Goal: Check status: Check status

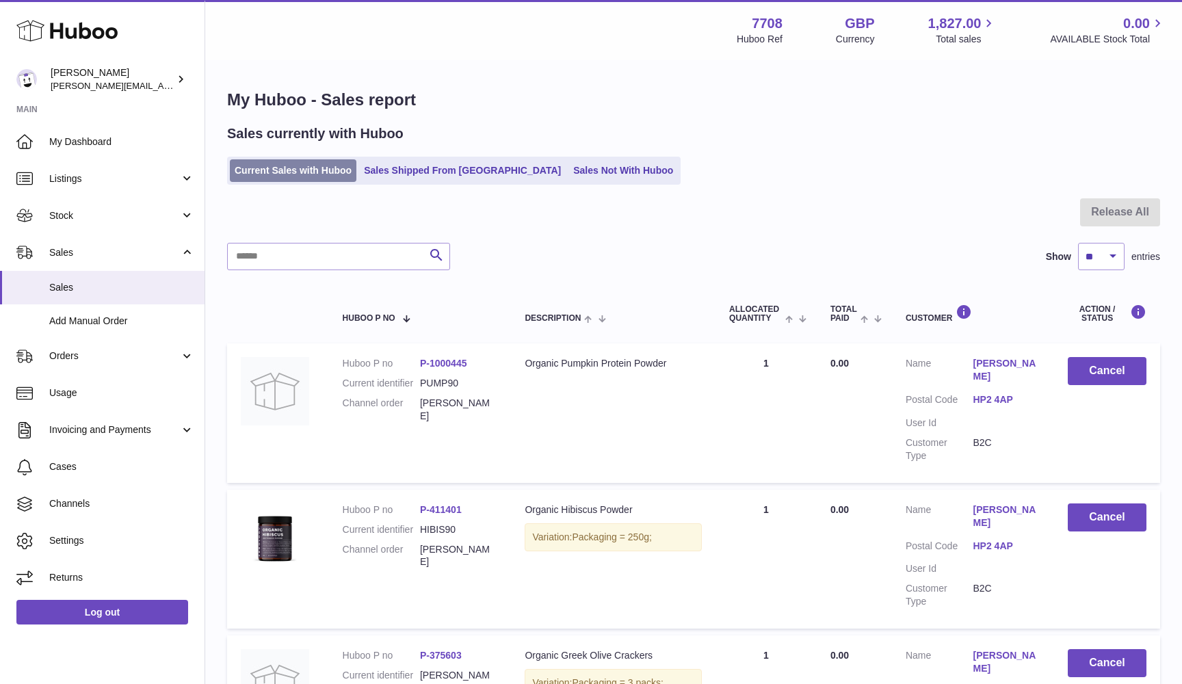
click at [321, 161] on link "Current Sales with Huboo" at bounding box center [293, 170] width 127 height 23
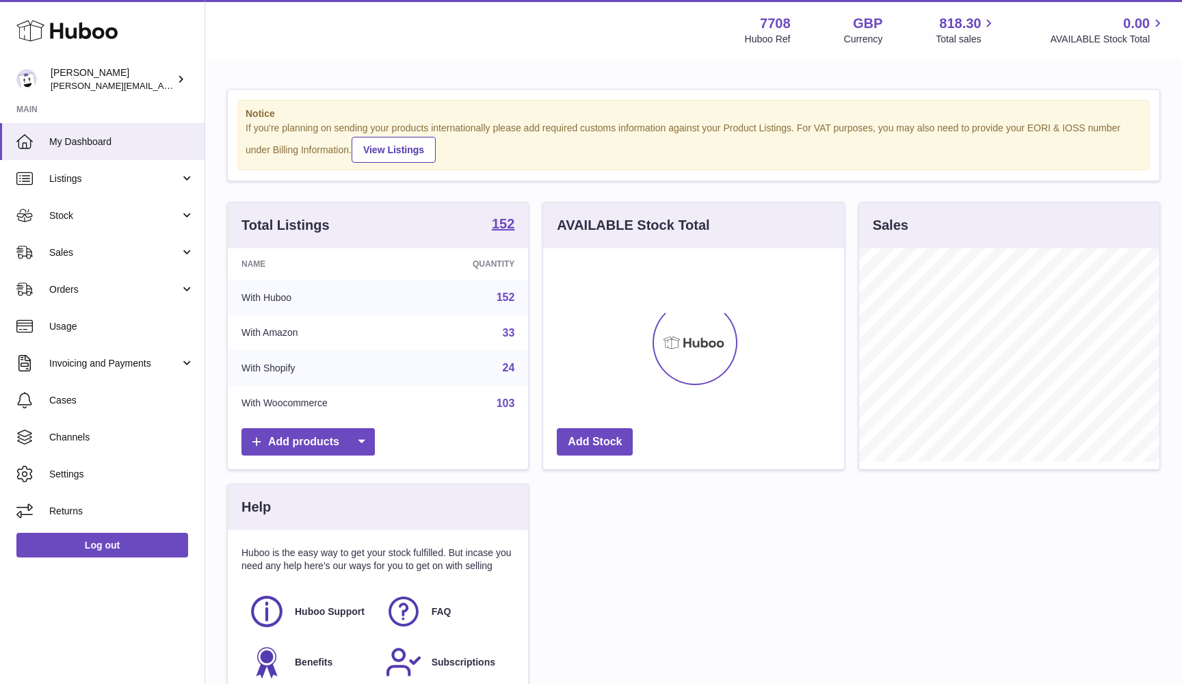
scroll to position [213, 301]
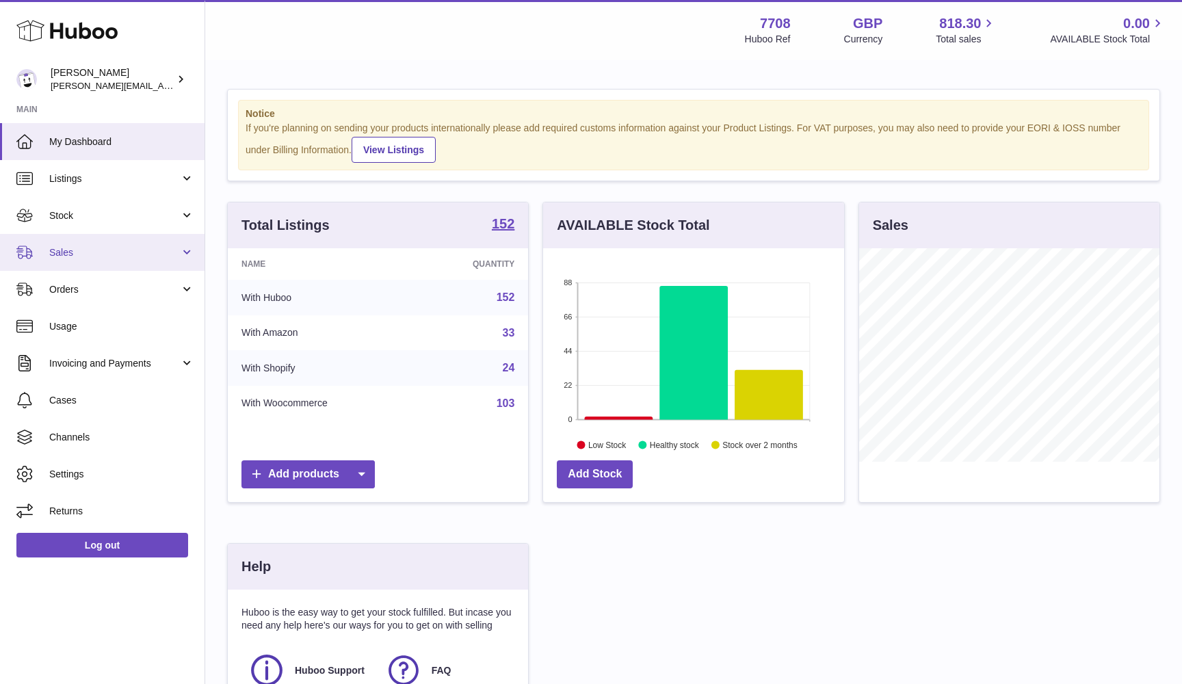
click at [79, 242] on link "Sales" at bounding box center [102, 252] width 204 height 37
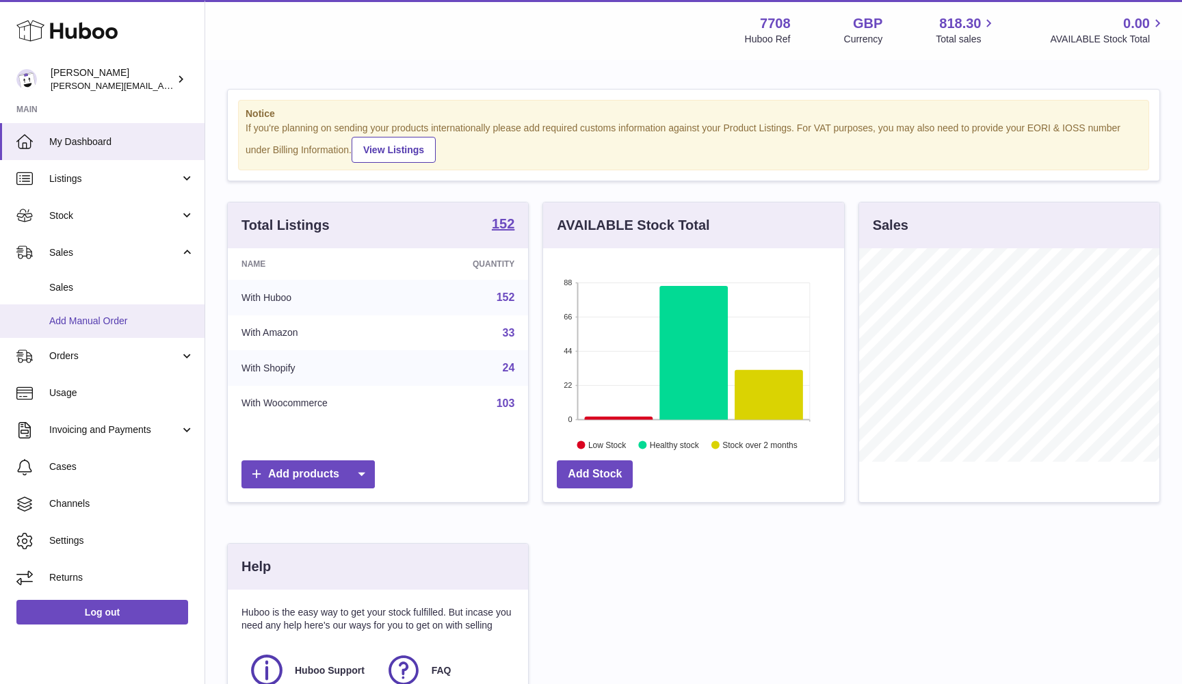
click at [65, 304] on link "Add Manual Order" at bounding box center [102, 321] width 204 height 34
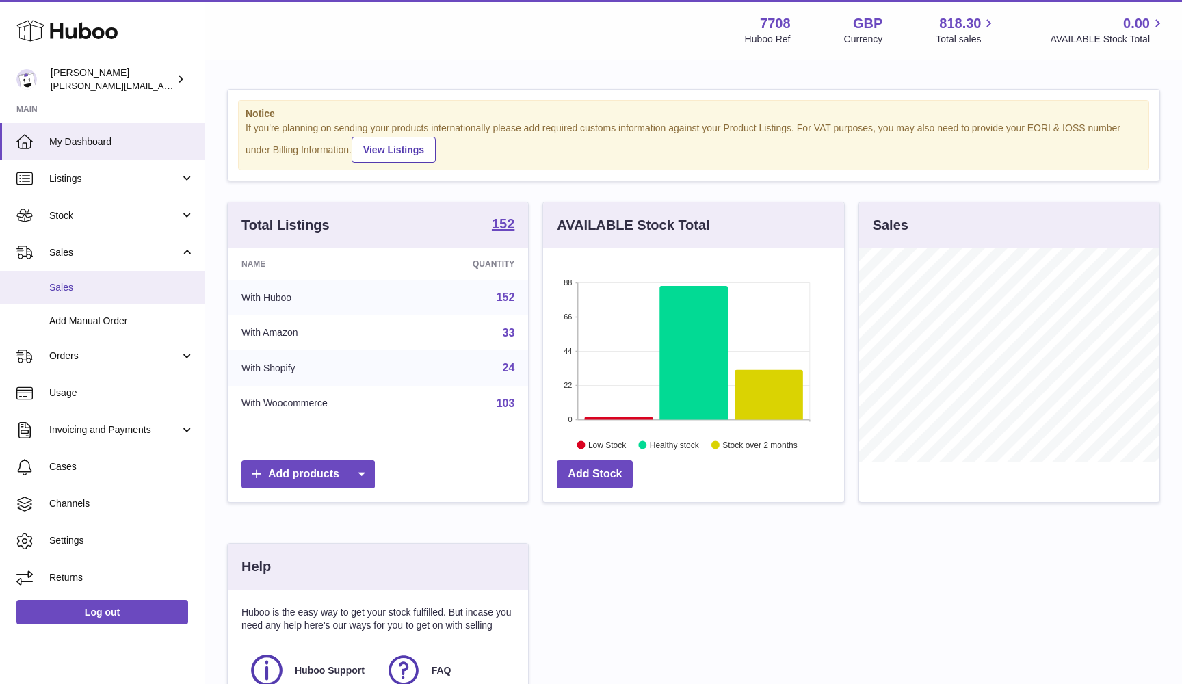
click at [58, 277] on link "Sales" at bounding box center [102, 288] width 204 height 34
click at [78, 284] on span "Sales" at bounding box center [121, 287] width 145 height 13
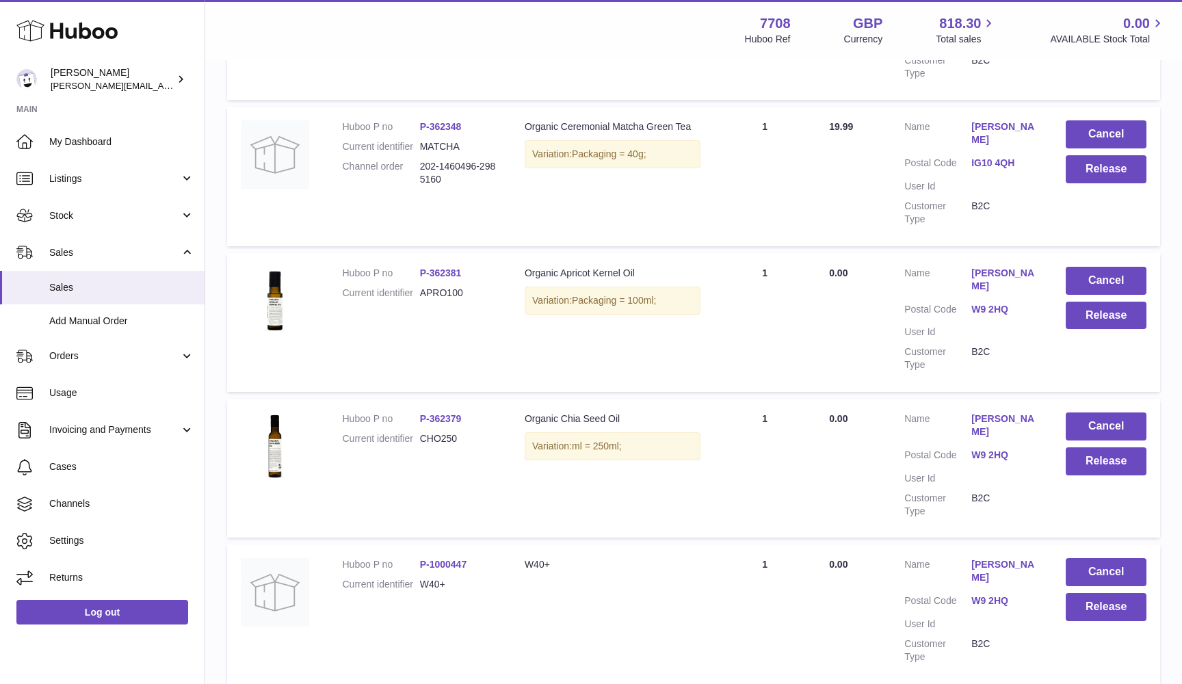
scroll to position [1111, 0]
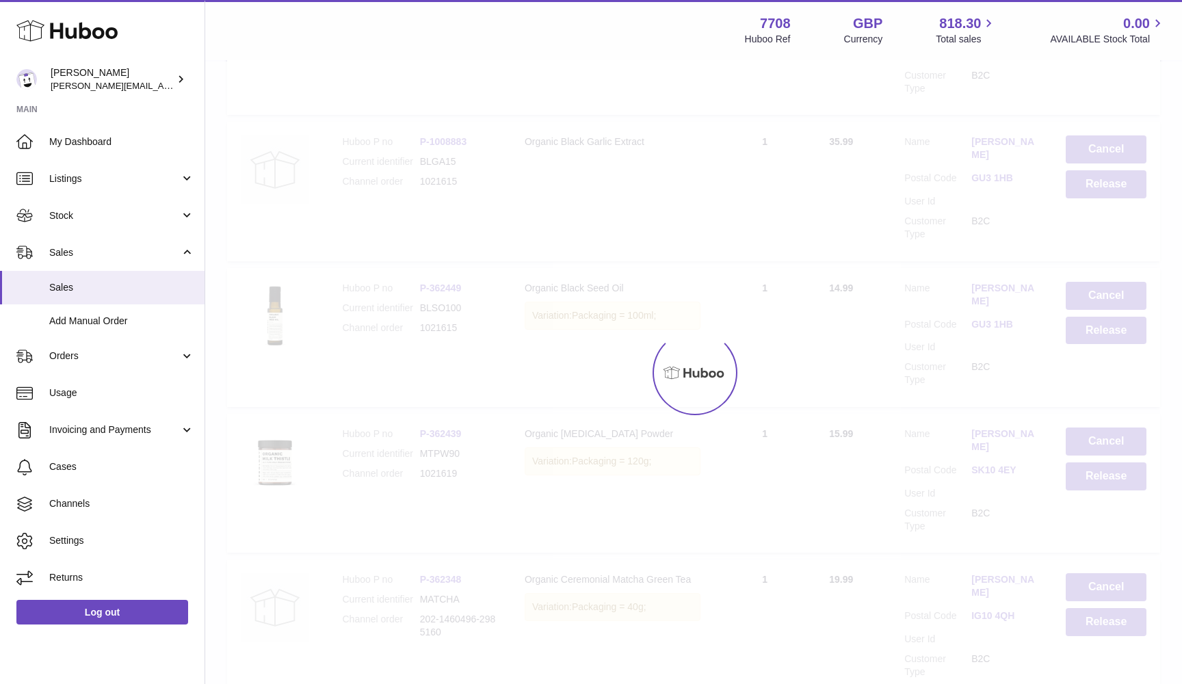
scroll to position [62, 0]
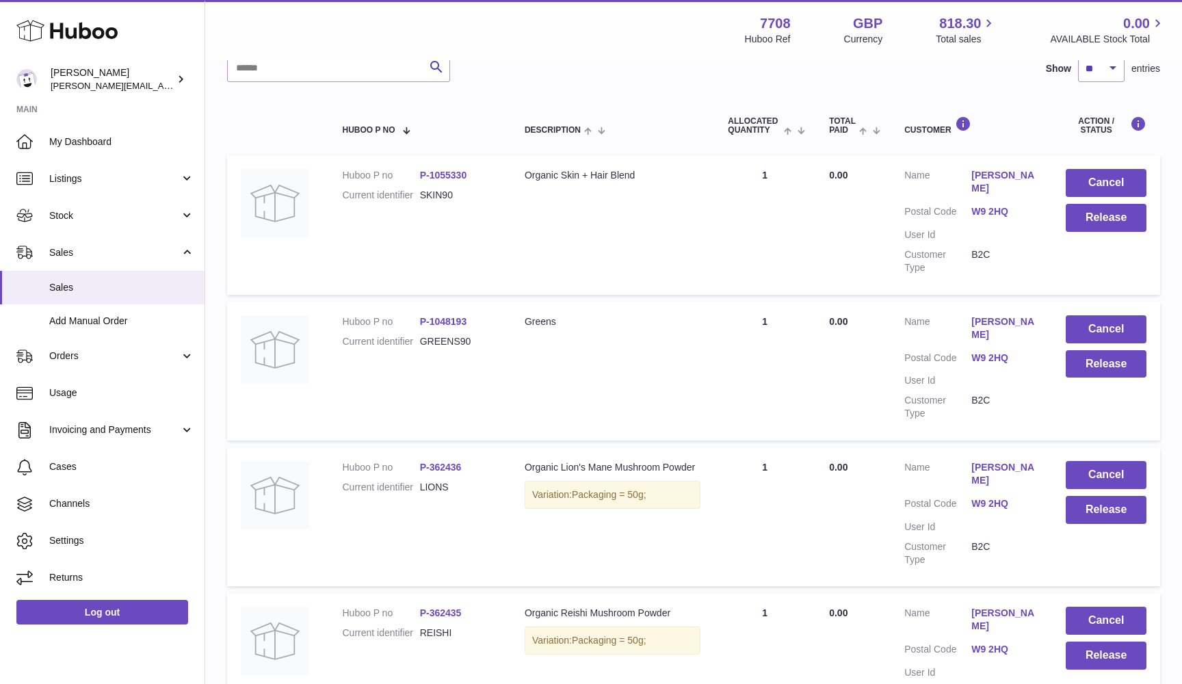
scroll to position [187, 0]
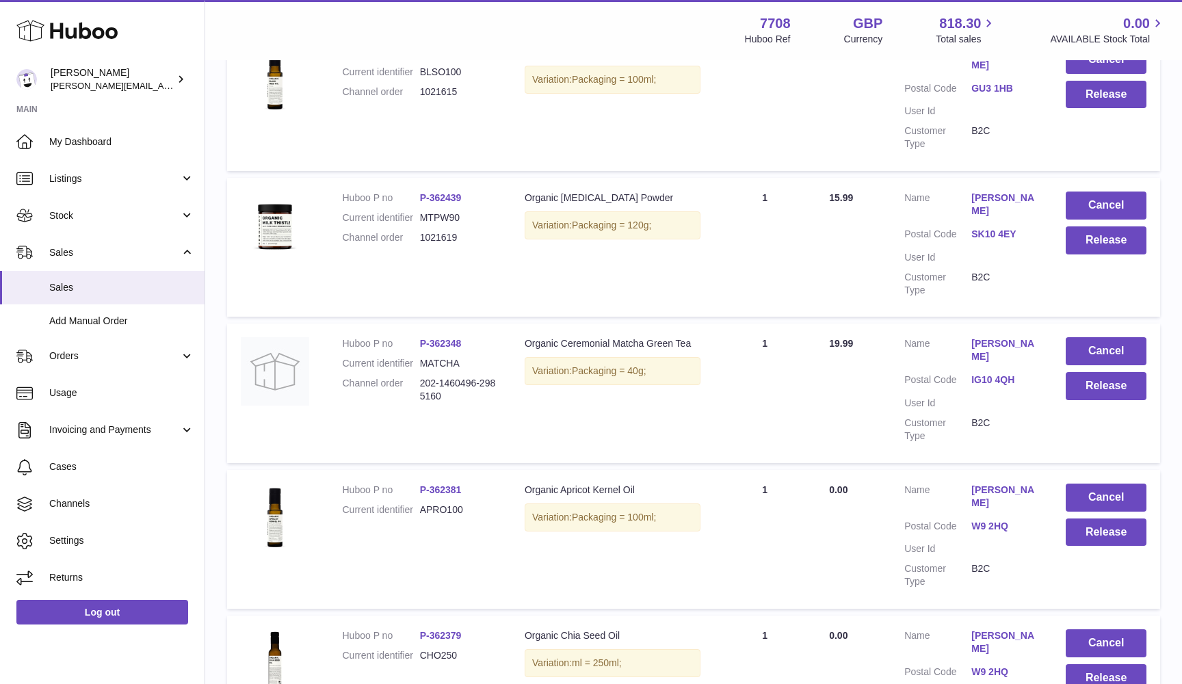
scroll to position [874, 0]
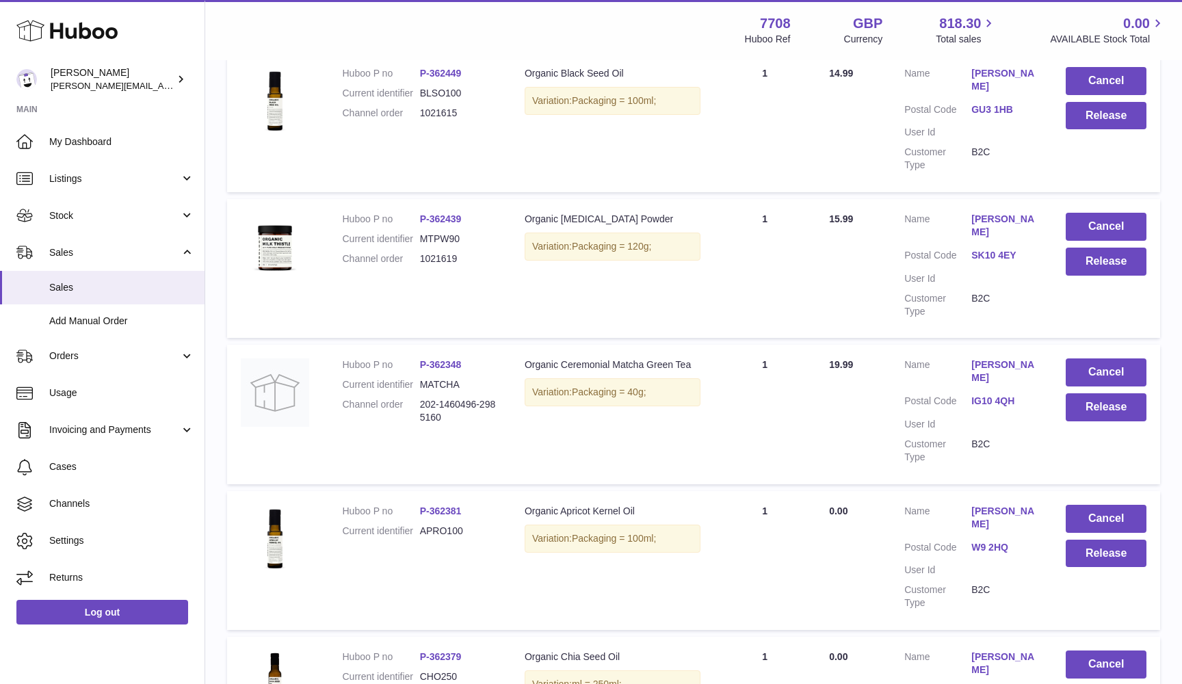
click at [451, 398] on dd "202-1460496-2985160" at bounding box center [458, 411] width 77 height 26
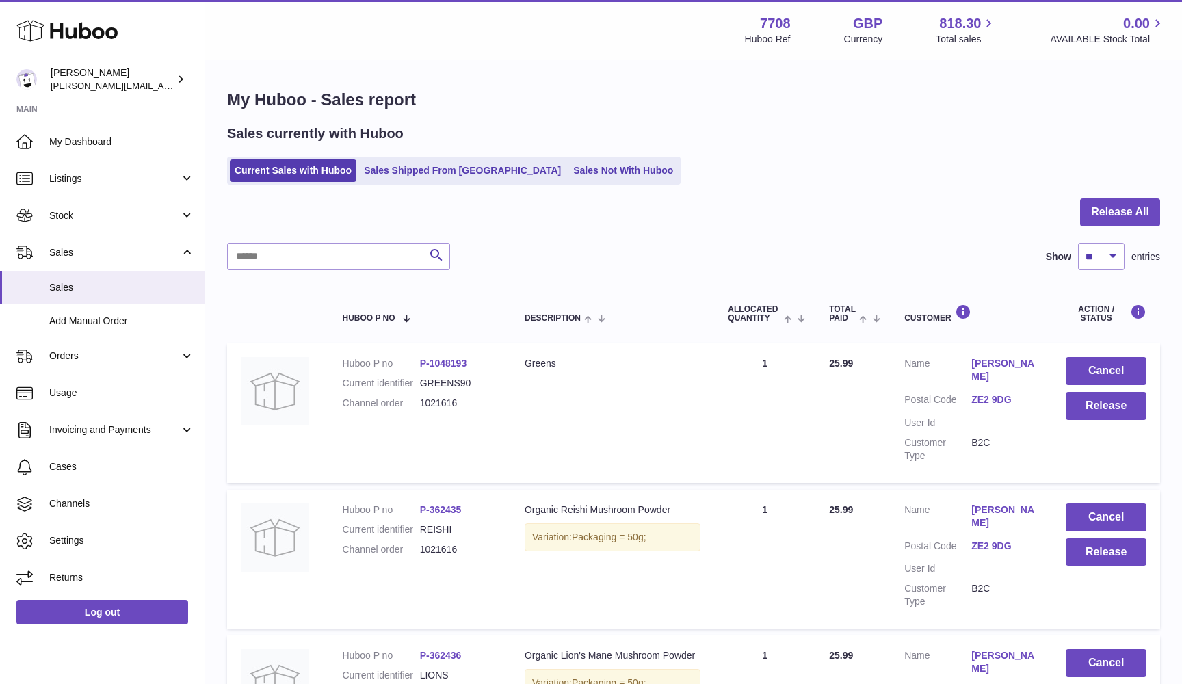
scroll to position [0, 0]
click at [1156, 213] on button "Release All" at bounding box center [1120, 212] width 80 height 28
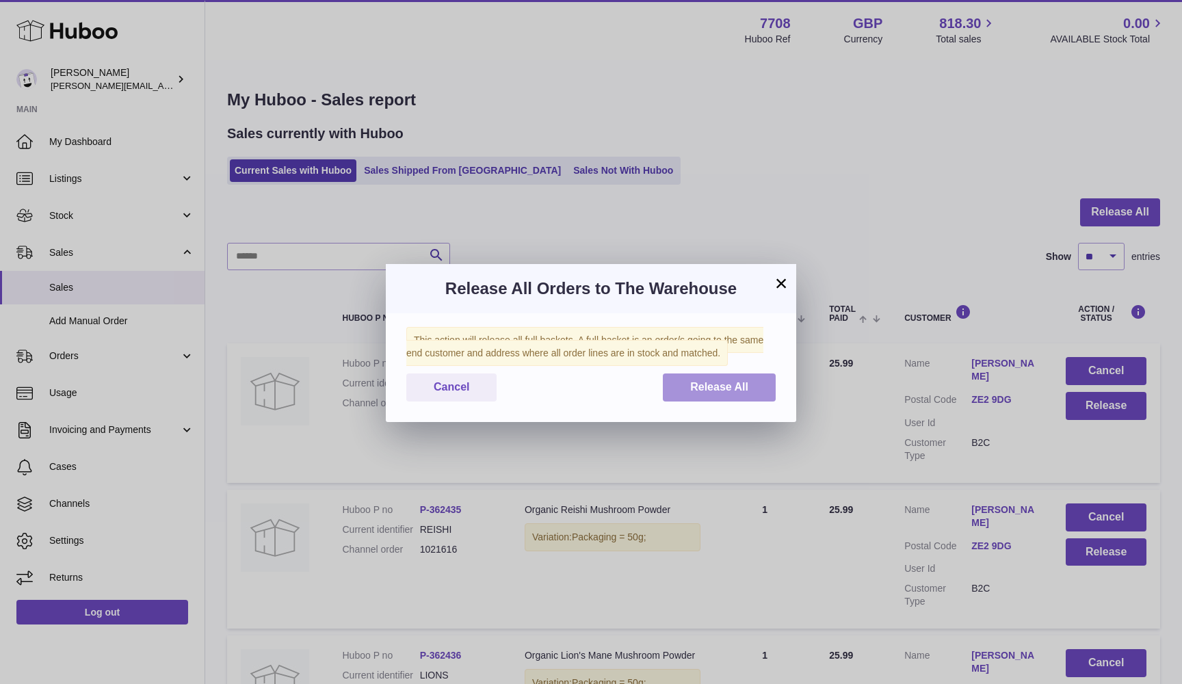
click at [761, 388] on button "Release All" at bounding box center [719, 387] width 113 height 28
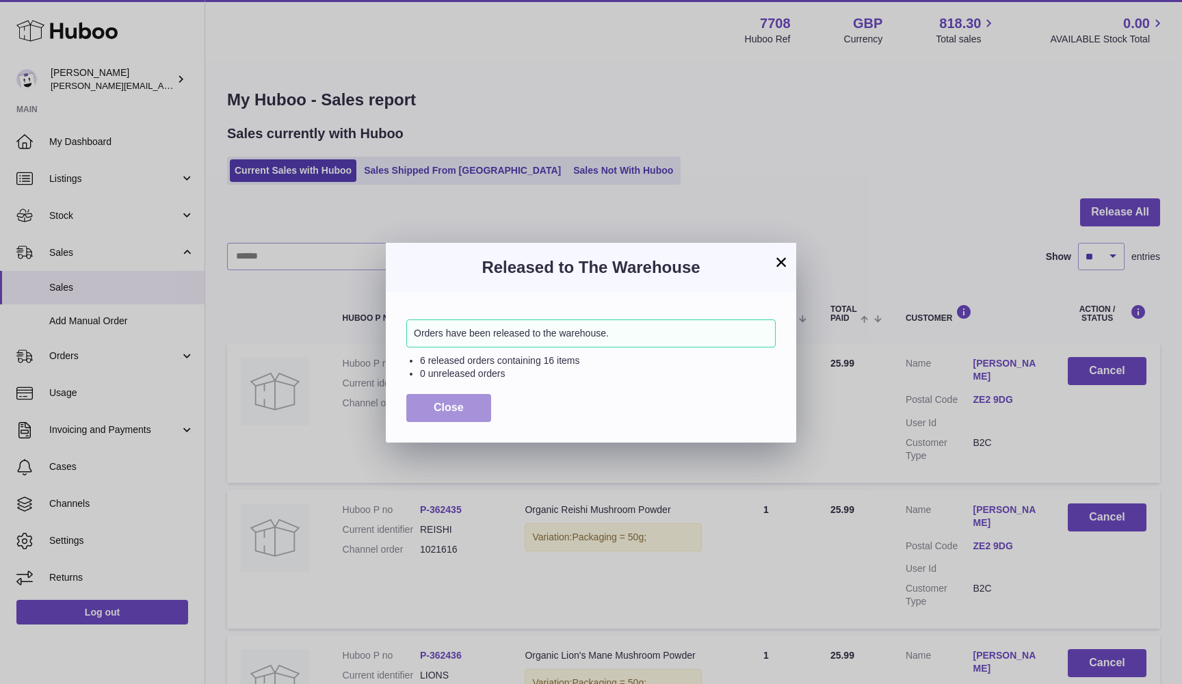
click at [432, 400] on button "Close" at bounding box center [448, 408] width 85 height 28
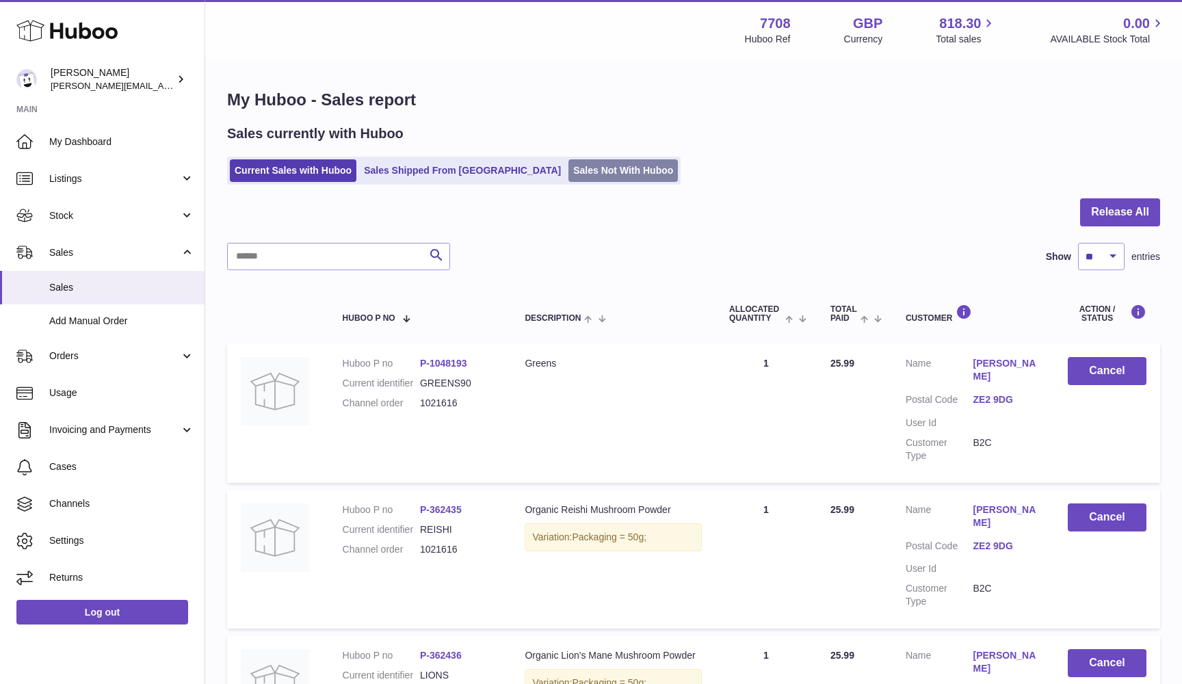
click at [568, 176] on link "Sales Not With Huboo" at bounding box center [622, 170] width 109 height 23
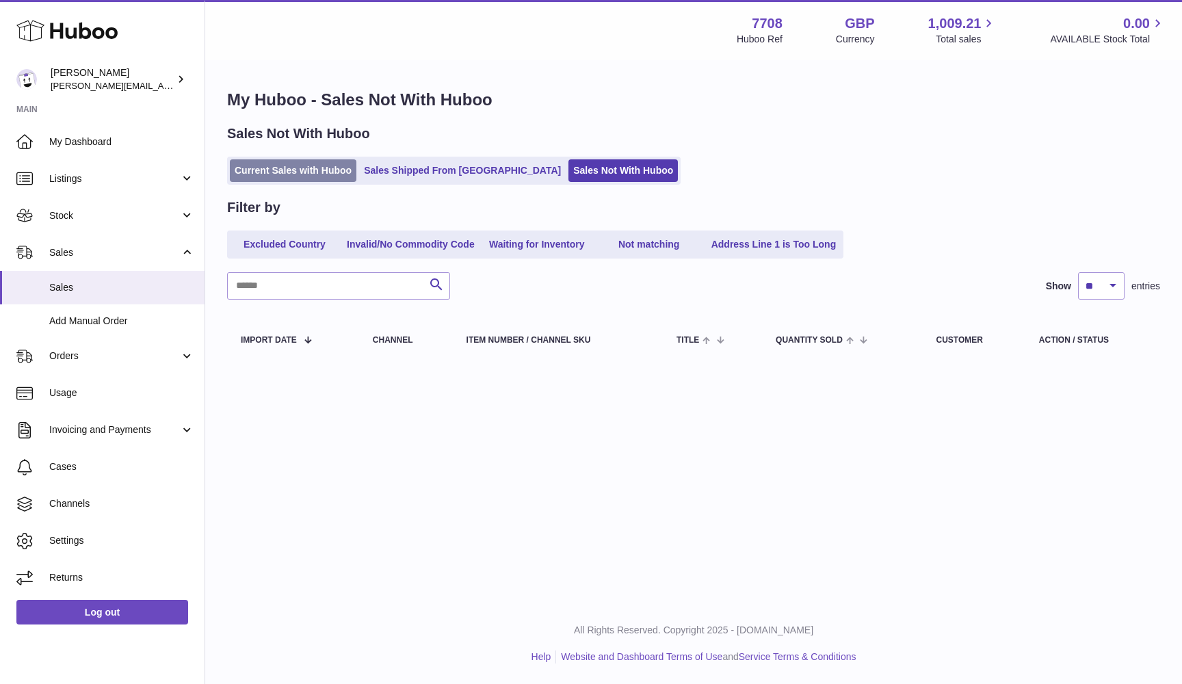
click at [263, 175] on link "Current Sales with Huboo" at bounding box center [293, 170] width 127 height 23
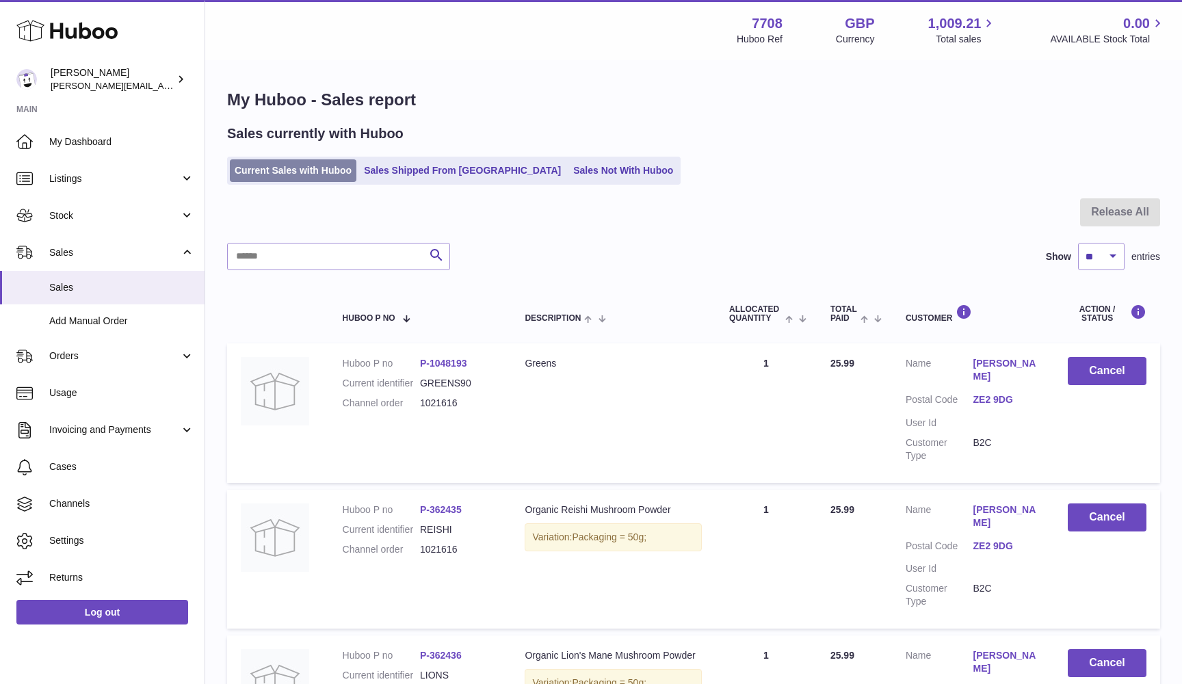
click at [249, 167] on link "Current Sales with Huboo" at bounding box center [293, 170] width 127 height 23
click at [274, 164] on link "Current Sales with Huboo" at bounding box center [293, 170] width 127 height 23
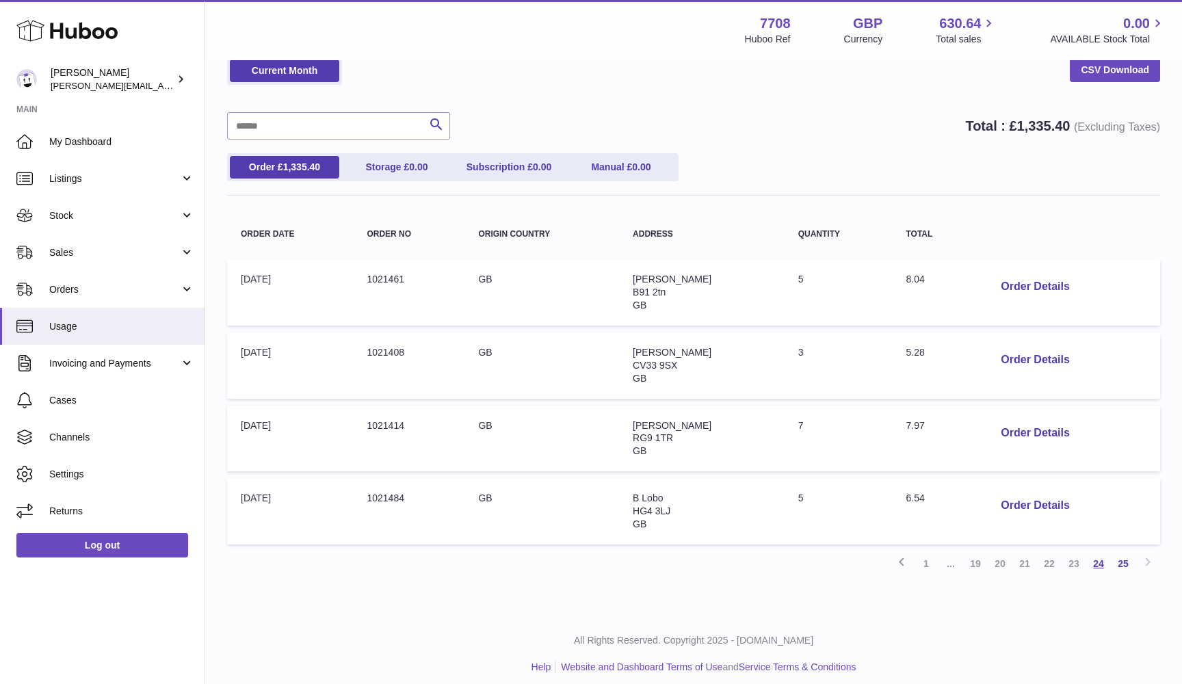
click at [1100, 560] on link "24" at bounding box center [1098, 563] width 25 height 25
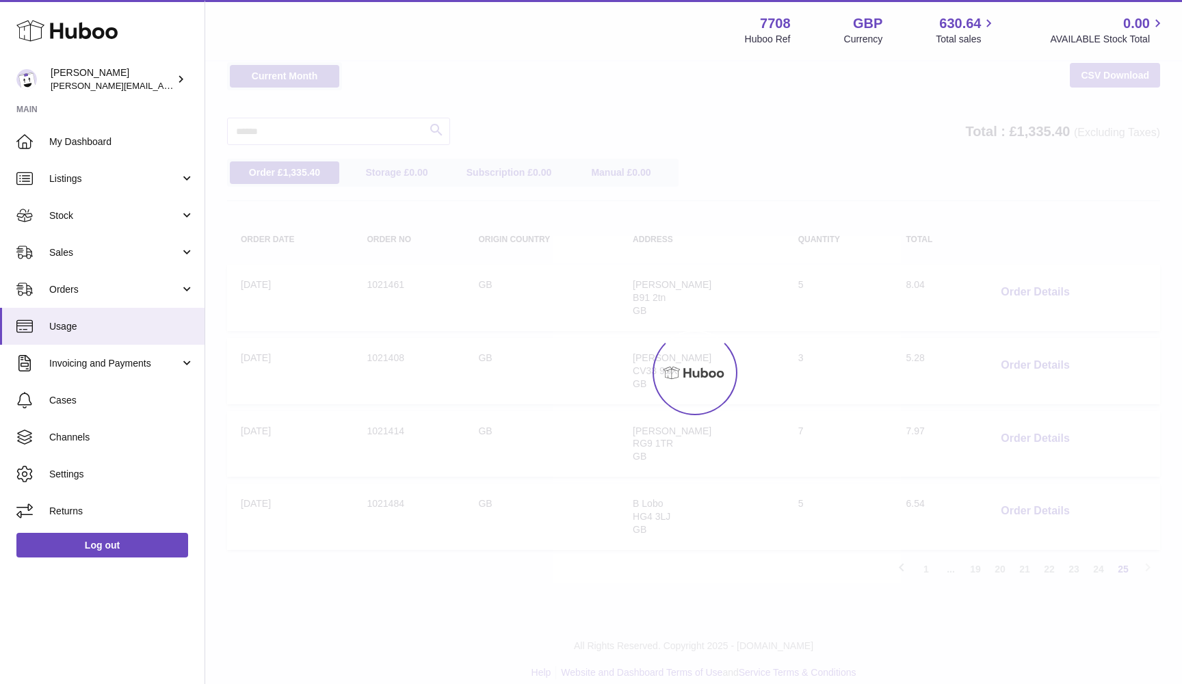
scroll to position [62, 0]
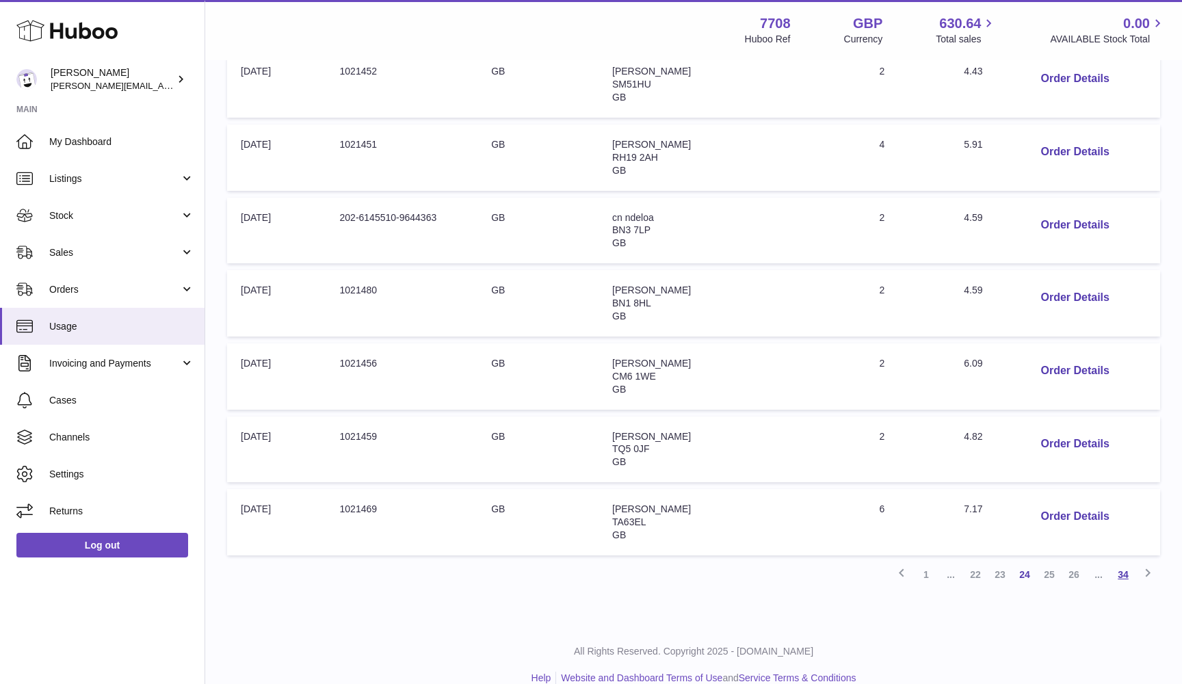
click at [1124, 562] on link "34" at bounding box center [1123, 574] width 25 height 25
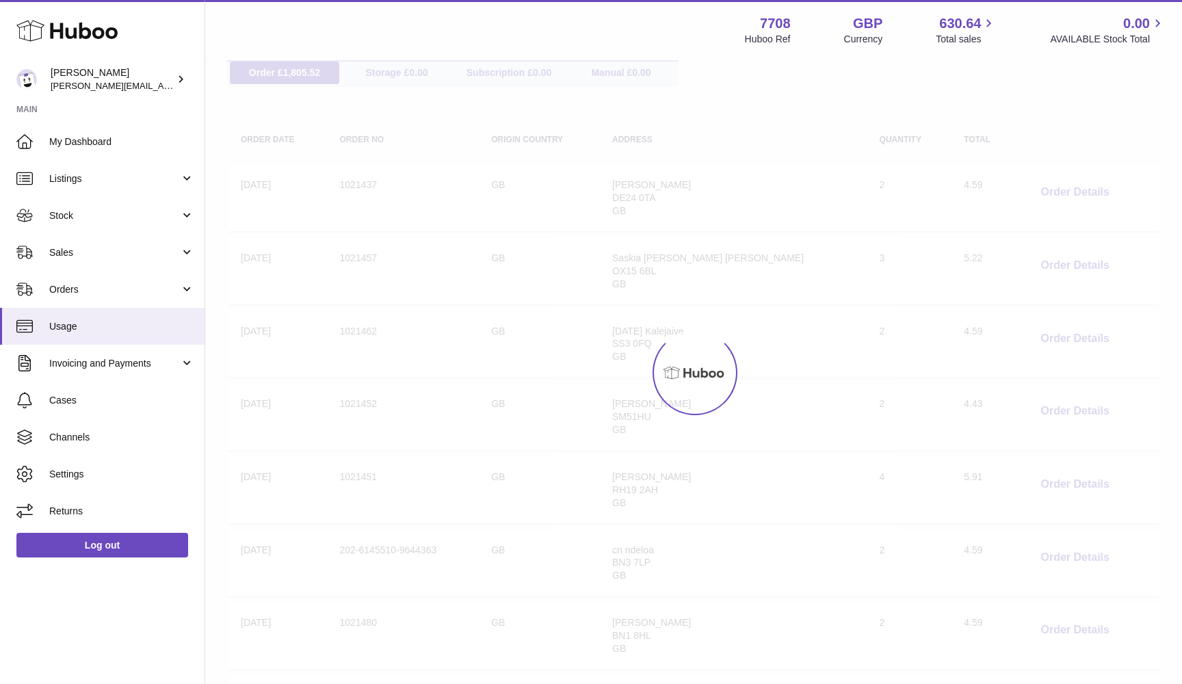
scroll to position [62, 0]
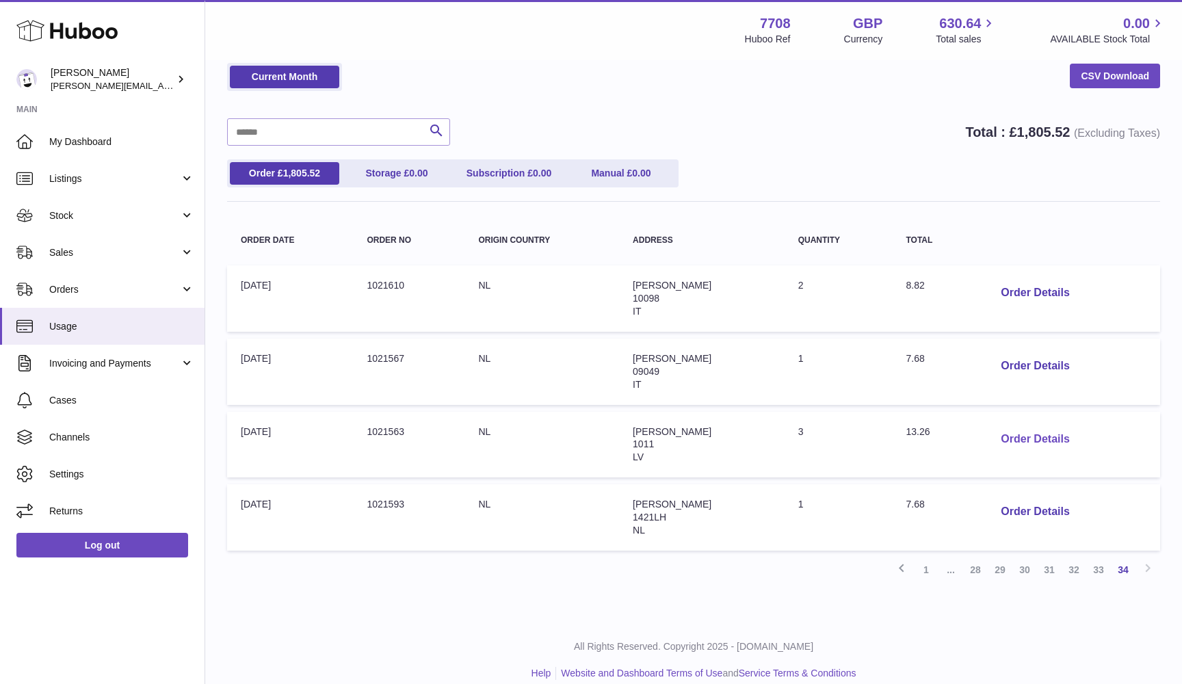
click at [1005, 437] on button "Order Details" at bounding box center [1035, 439] width 90 height 28
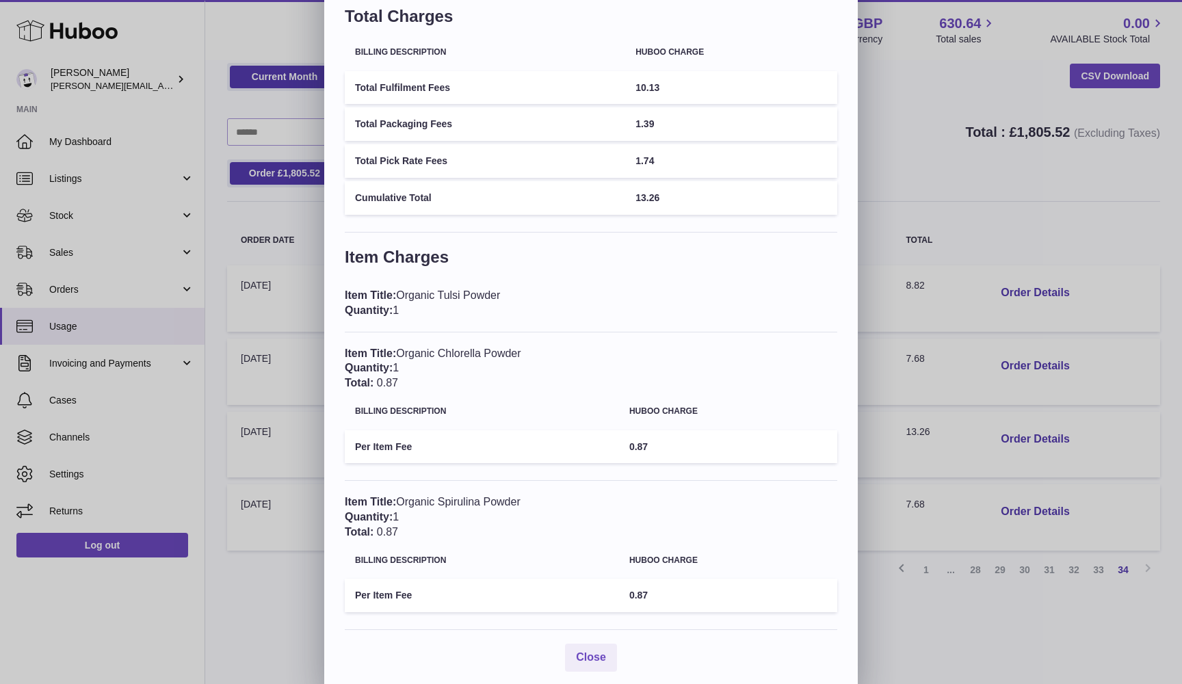
scroll to position [69, 0]
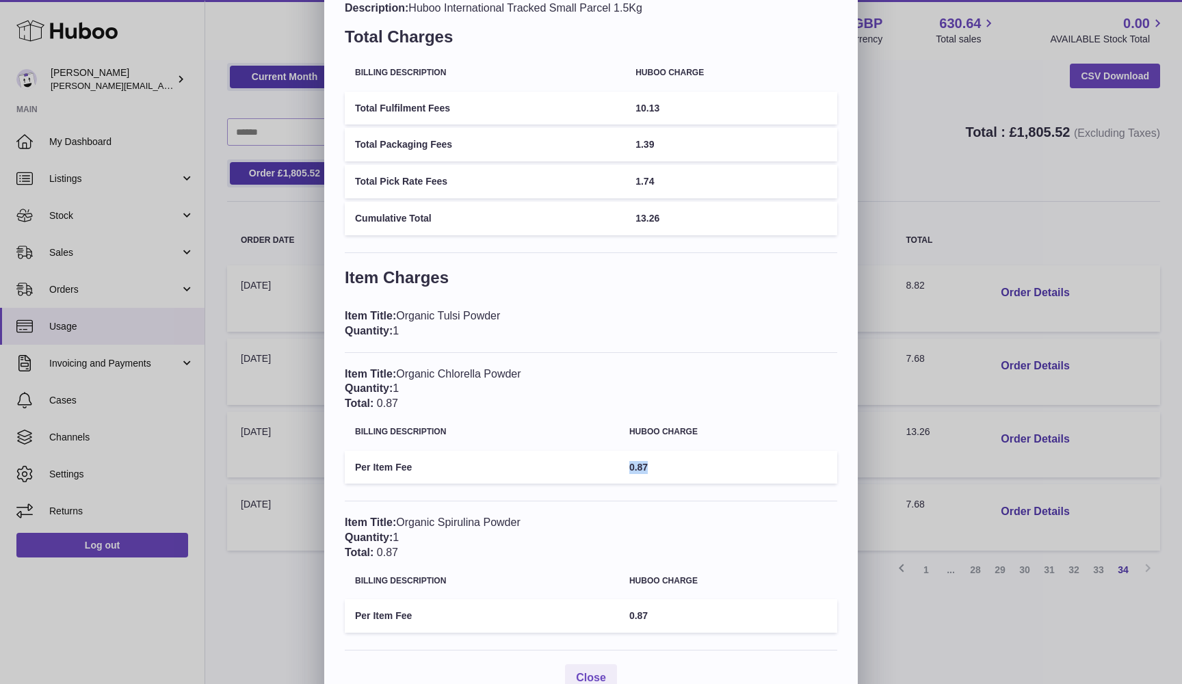
drag, startPoint x: 631, startPoint y: 461, endPoint x: 652, endPoint y: 461, distance: 21.2
click at [652, 461] on td "0.87" at bounding box center [728, 468] width 218 height 34
copy span "0.87"
click at [943, 278] on div "× Order Details - 1021563 Description: Huboo International Tracked Small Parcel…" at bounding box center [591, 322] width 1182 height 782
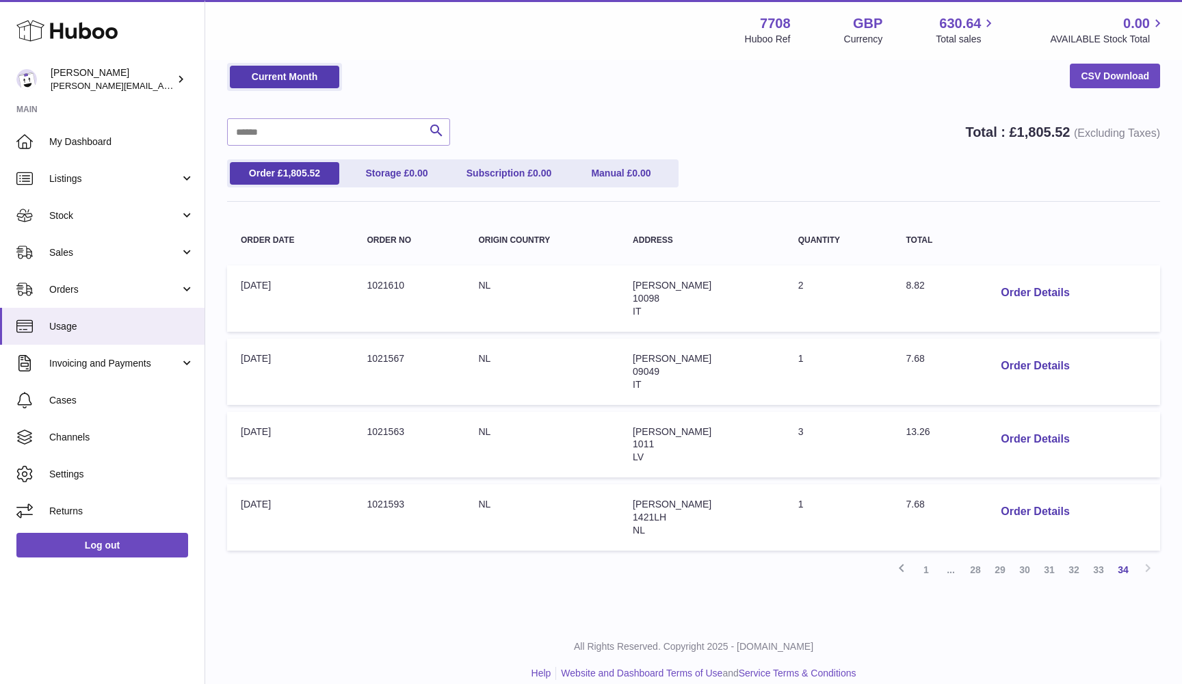
scroll to position [0, 0]
click at [910, 499] on span "7.68" at bounding box center [914, 504] width 18 height 11
click at [1032, 506] on button "Order Details" at bounding box center [1035, 512] width 90 height 28
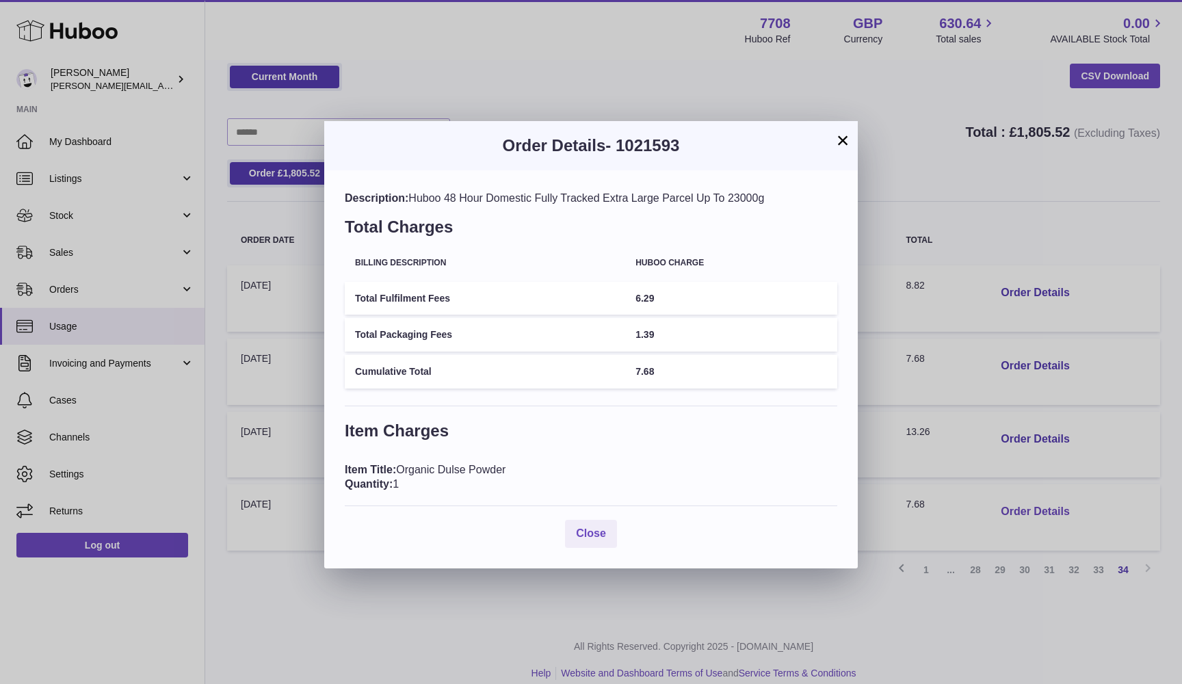
click at [1032, 506] on div "× Order Details - 1021593 Description: Huboo 48 Hour Domestic Fully Tracked Ext…" at bounding box center [591, 342] width 1182 height 684
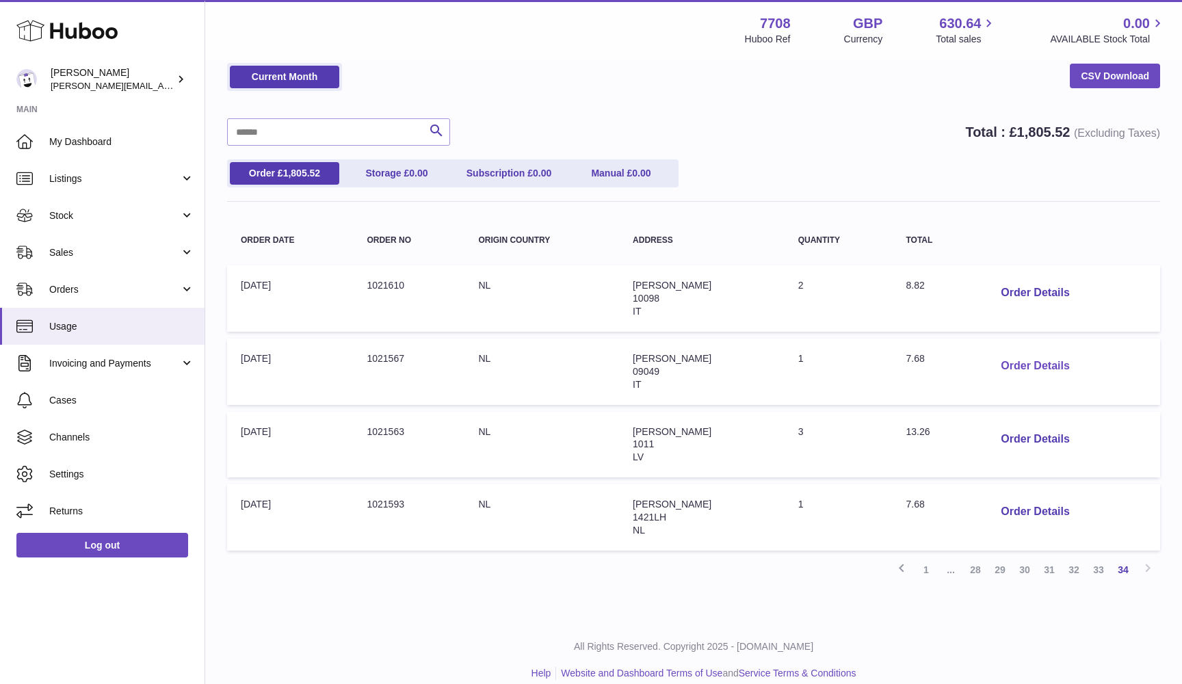
click at [1009, 360] on button "Order Details" at bounding box center [1035, 366] width 90 height 28
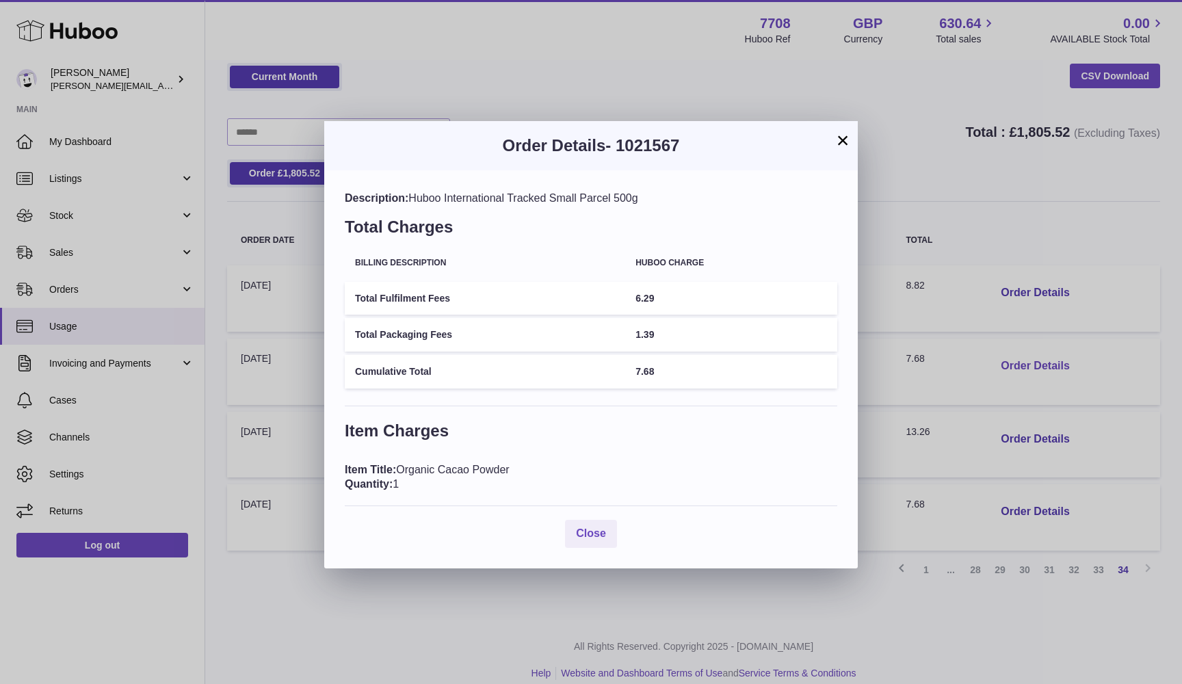
click at [1009, 360] on div "× Order Details - 1021567 Description: Huboo International Tracked Small Parcel…" at bounding box center [591, 342] width 1182 height 684
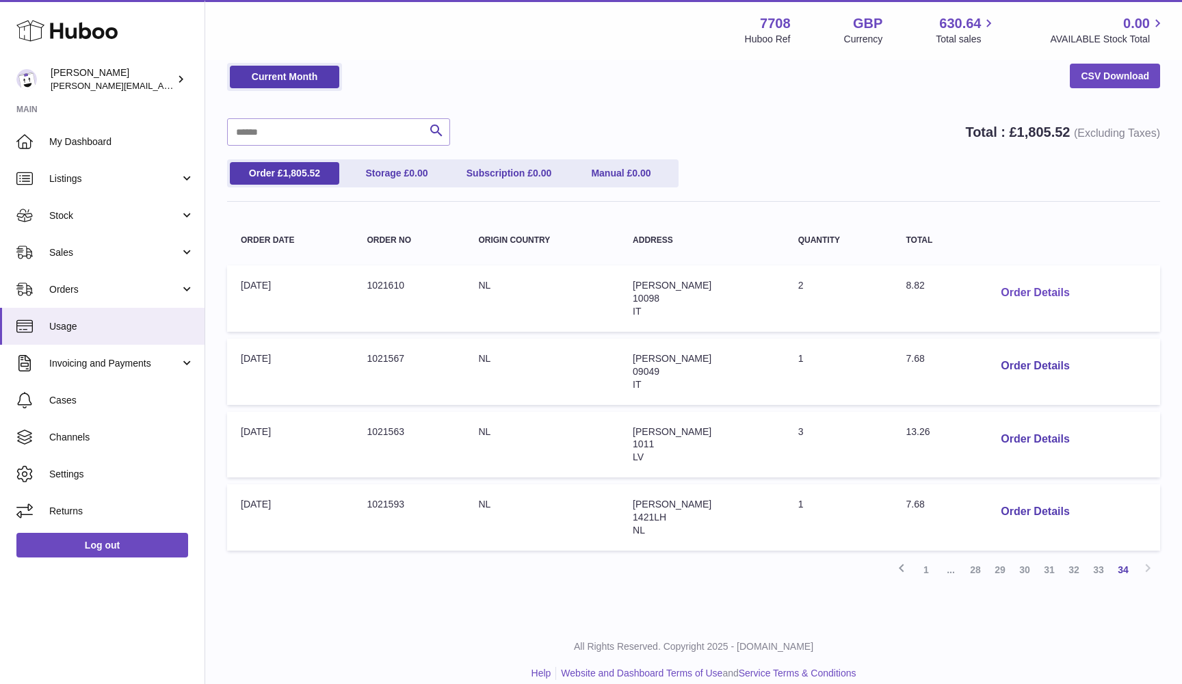
click at [1009, 295] on button "Order Details" at bounding box center [1035, 293] width 90 height 28
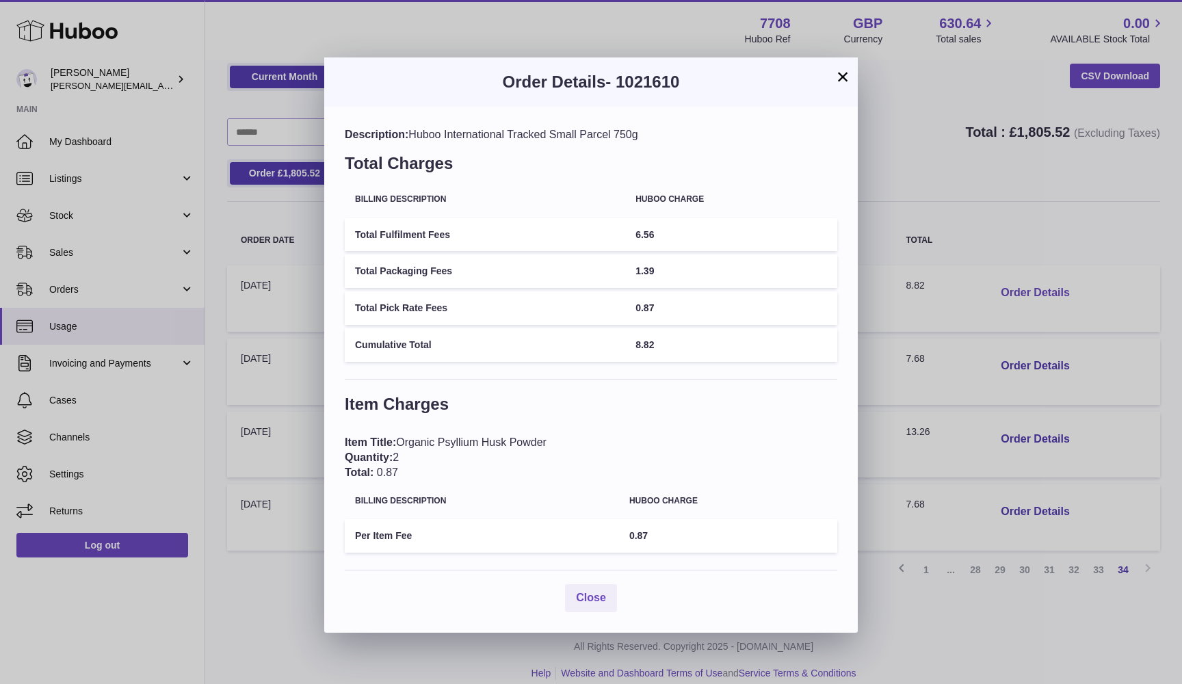
click at [1009, 295] on div "× Order Details - 1021610 Description: Huboo International Tracked Small Parcel…" at bounding box center [591, 342] width 1182 height 684
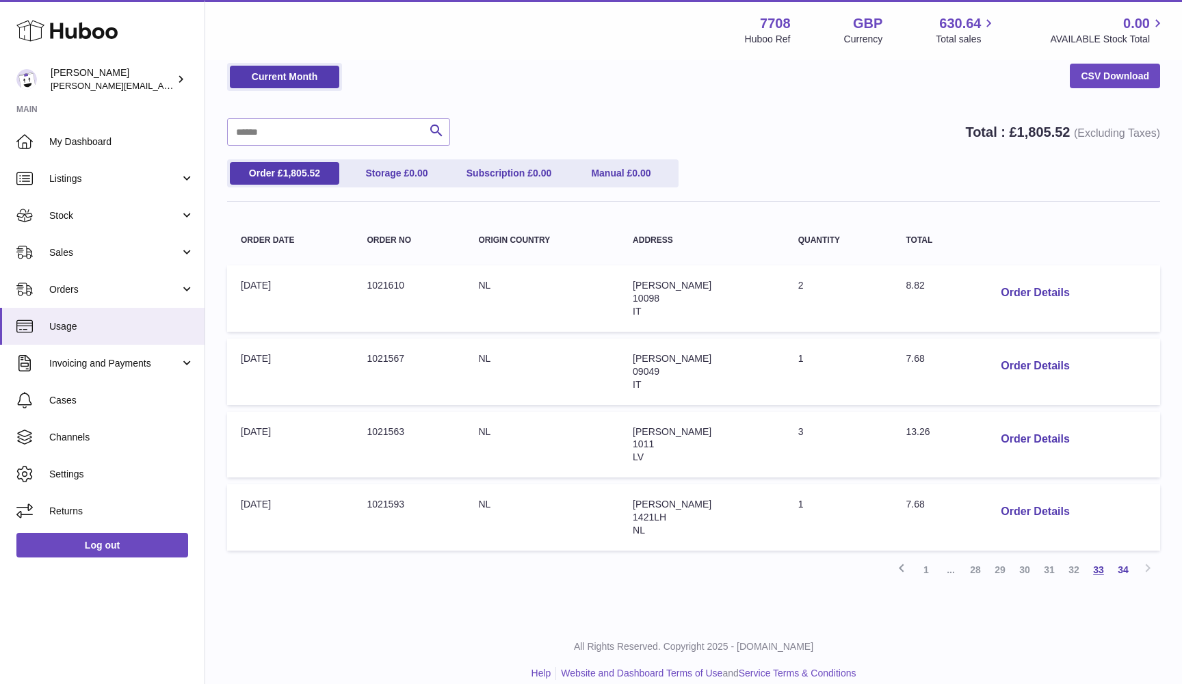
click at [1094, 564] on link "33" at bounding box center [1098, 569] width 25 height 25
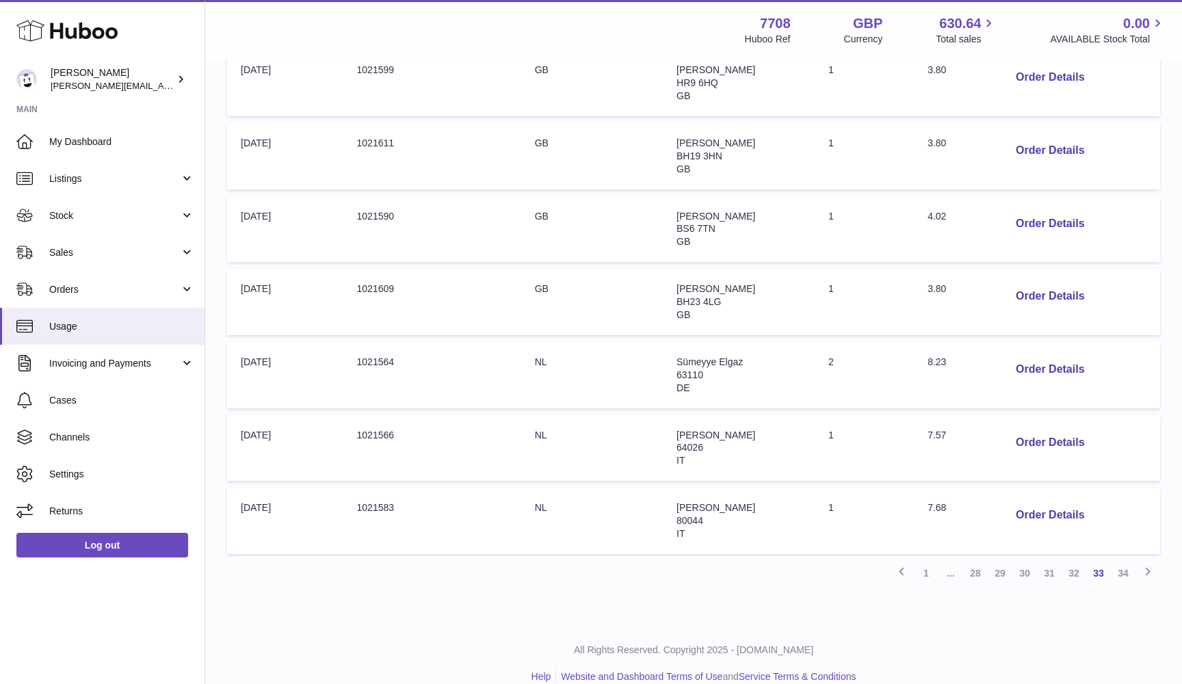
scroll to position [494, 0]
click at [1058, 503] on button "Order Details" at bounding box center [1050, 517] width 90 height 28
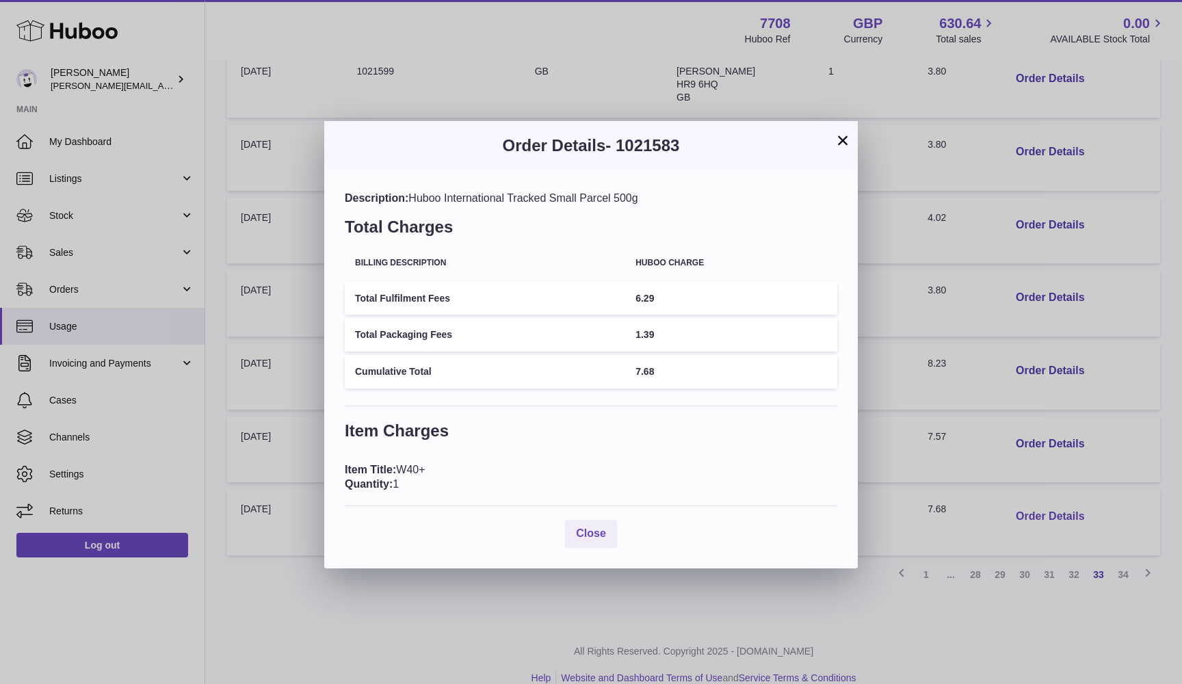
click at [1058, 495] on div "× Order Details - 1021583 Description: Huboo International Tracked Small Parcel…" at bounding box center [591, 342] width 1182 height 684
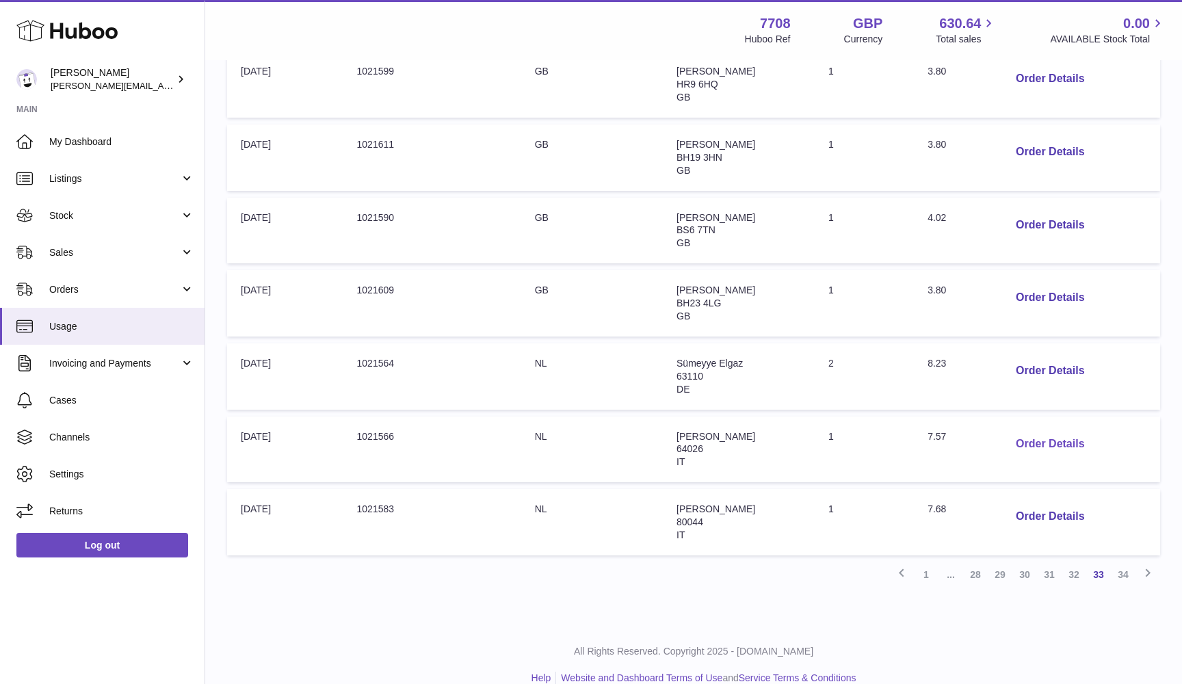
click at [1045, 430] on button "Order Details" at bounding box center [1050, 444] width 90 height 28
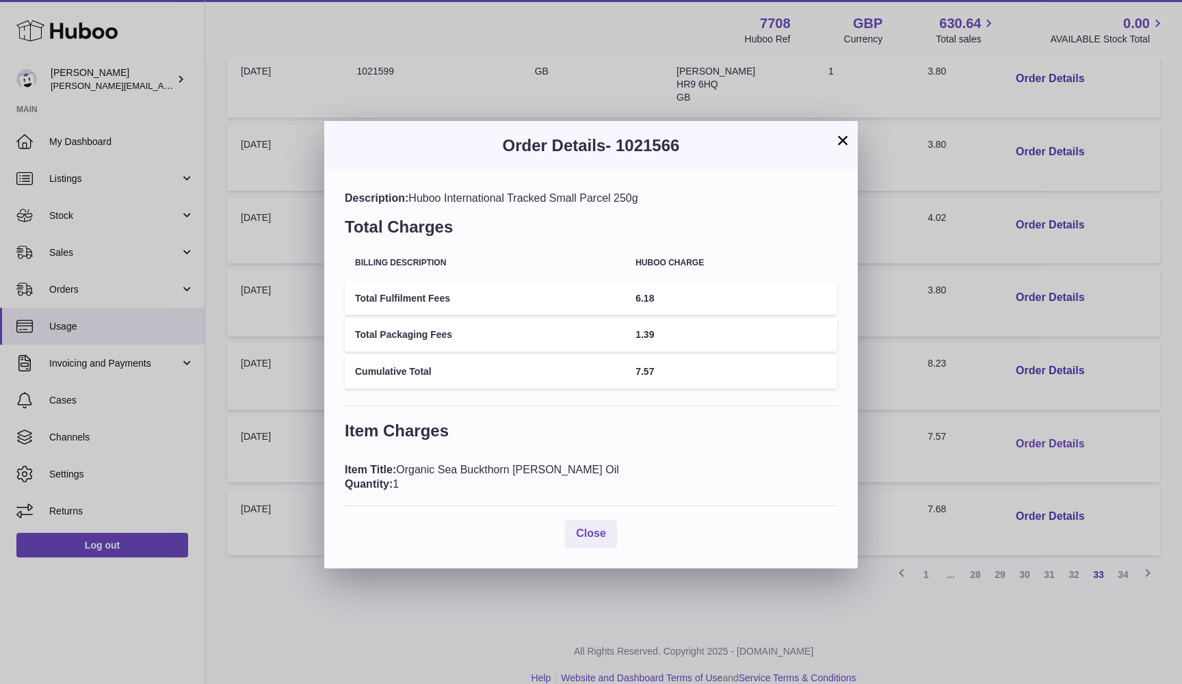
click at [1045, 425] on div "× Order Details - 1021566 Description: Huboo International Tracked Small Parcel…" at bounding box center [591, 342] width 1182 height 684
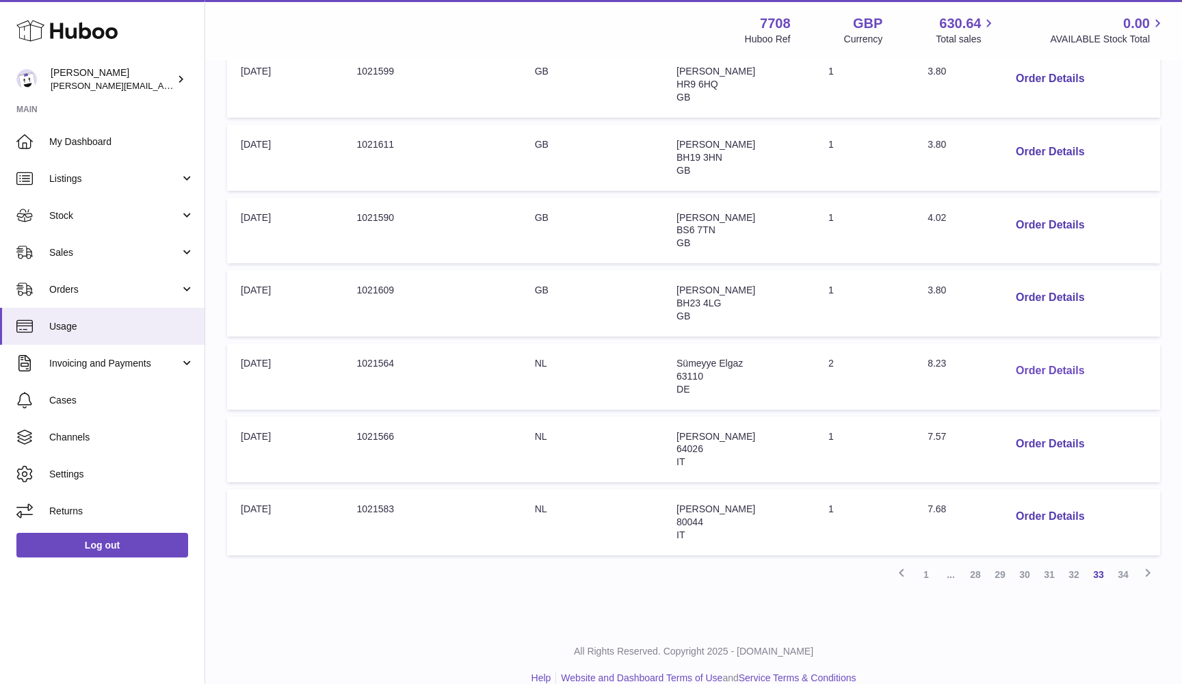
click at [1031, 359] on button "Order Details" at bounding box center [1050, 371] width 90 height 28
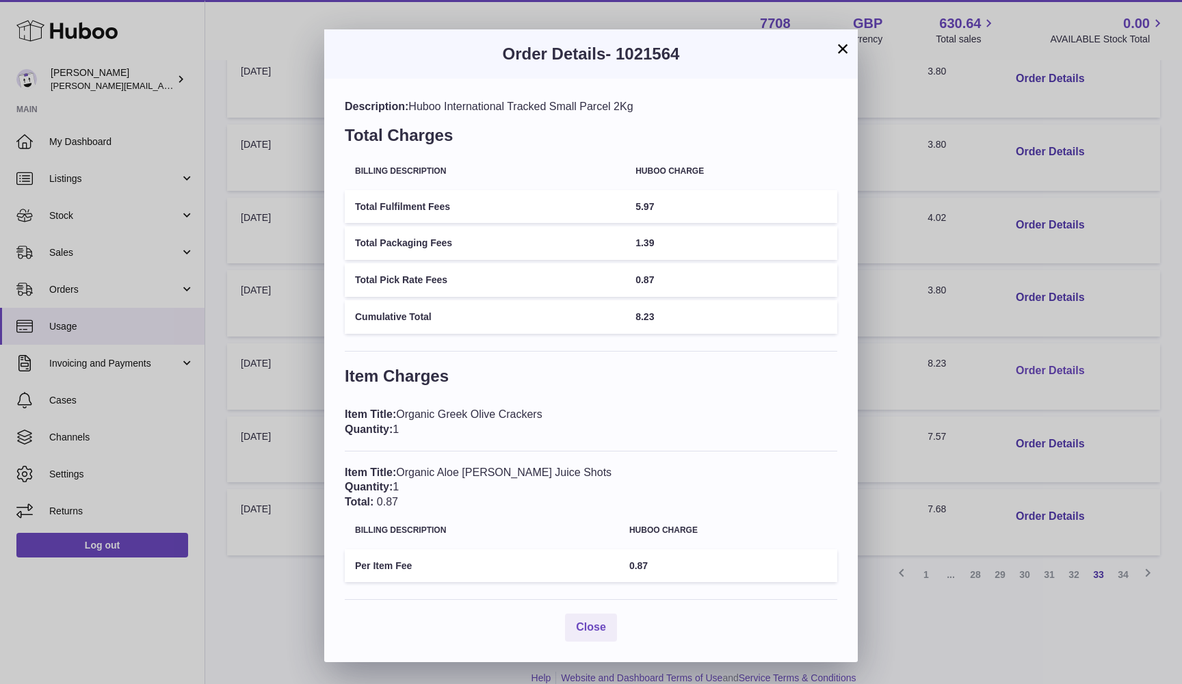
click at [1031, 359] on div "× Order Details - 1021564 Description: Huboo International Tracked Small Parcel…" at bounding box center [591, 342] width 1182 height 684
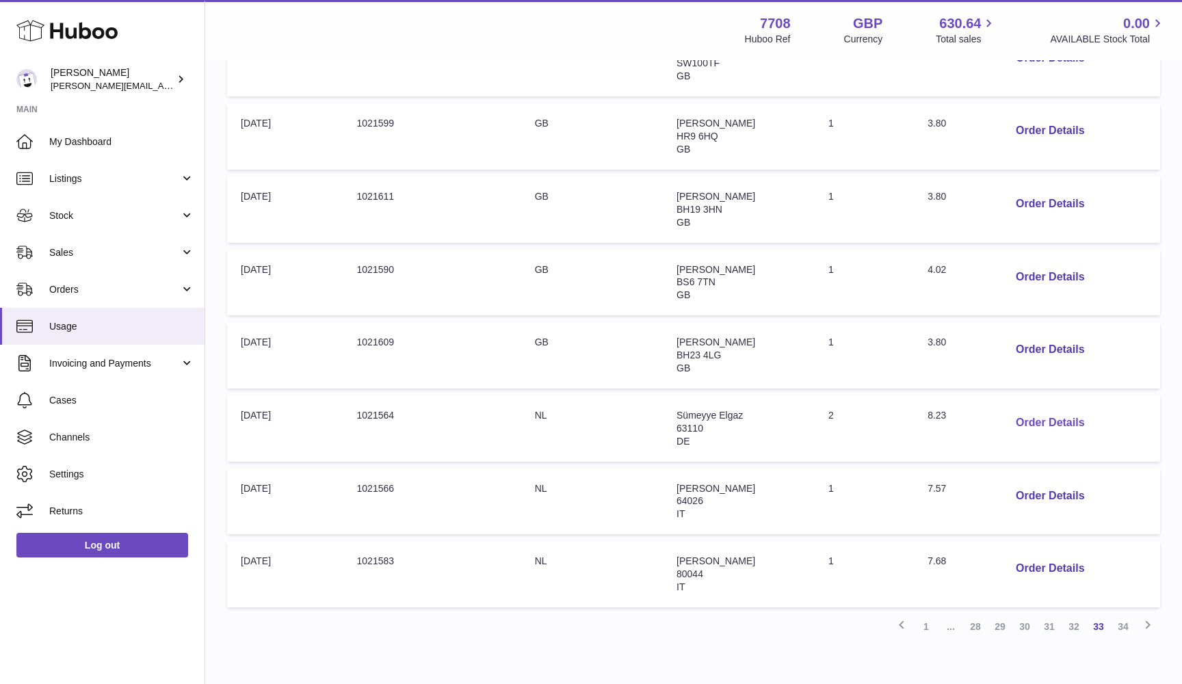
scroll to position [429, 0]
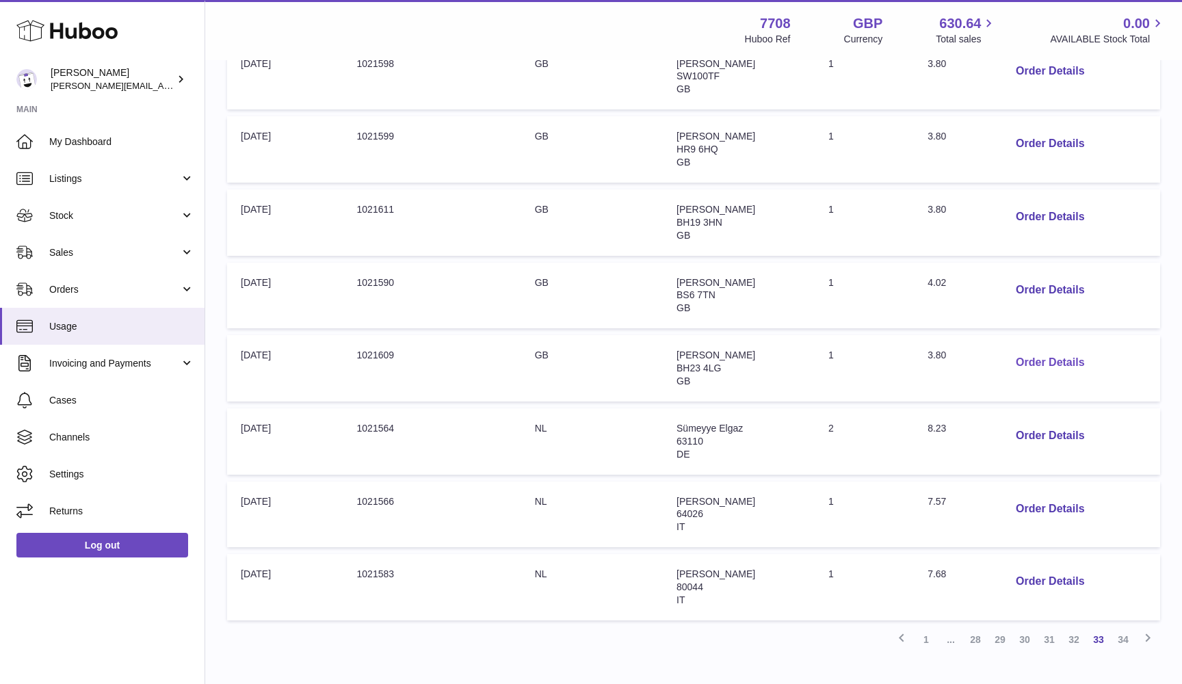
click at [1029, 354] on button "Order Details" at bounding box center [1050, 363] width 90 height 28
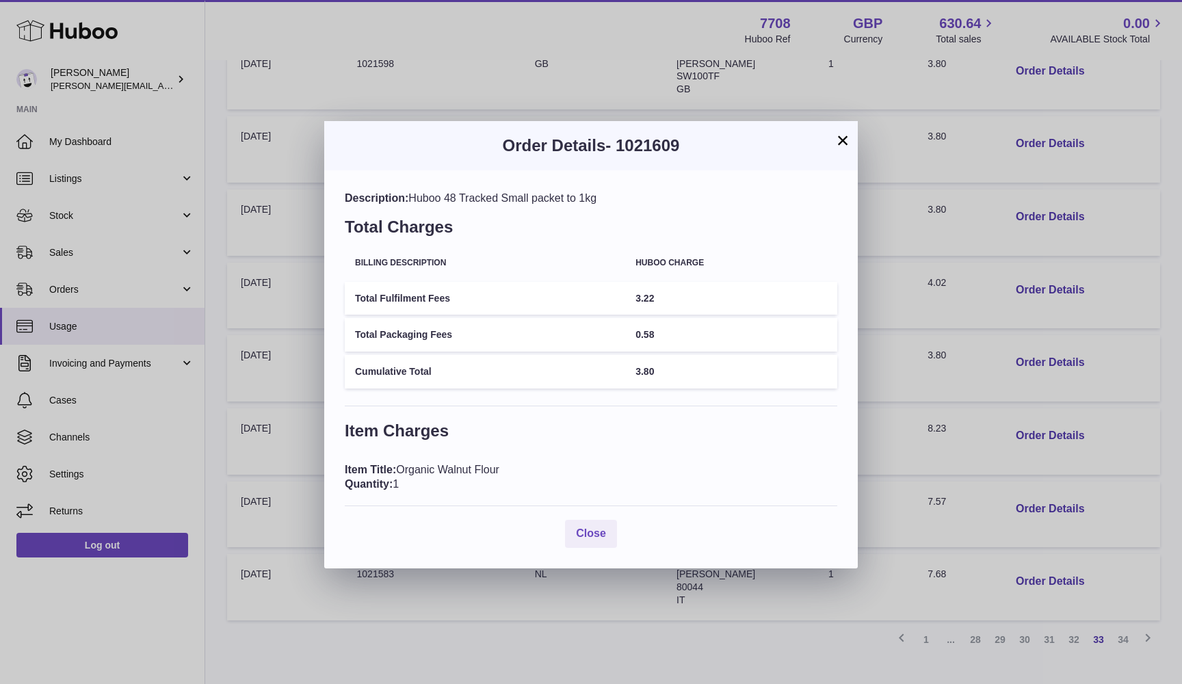
click at [1016, 406] on div "× Order Details - 1021609 Description: Huboo 48 Tracked Small packet to 1kg Tot…" at bounding box center [591, 342] width 1182 height 684
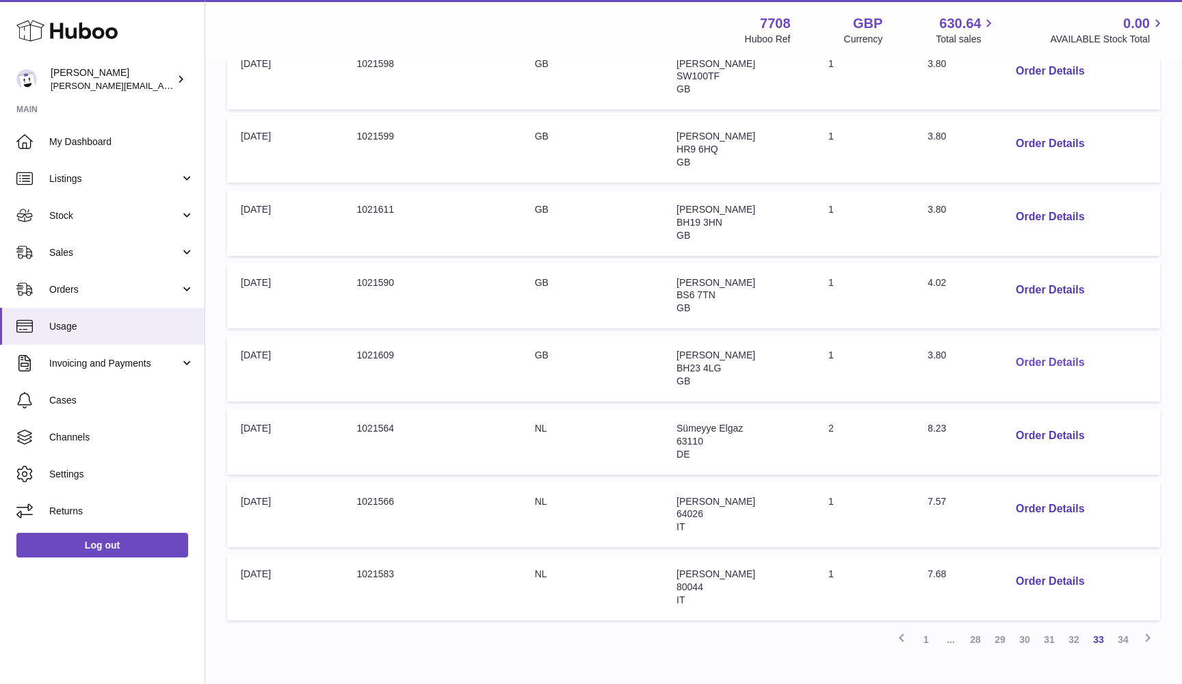
click at [1037, 349] on button "Order Details" at bounding box center [1050, 363] width 90 height 28
click at [1037, 349] on div at bounding box center [591, 342] width 1182 height 684
click at [1042, 276] on button "Order Details" at bounding box center [1050, 290] width 90 height 28
click at [1042, 267] on div at bounding box center [591, 342] width 1182 height 684
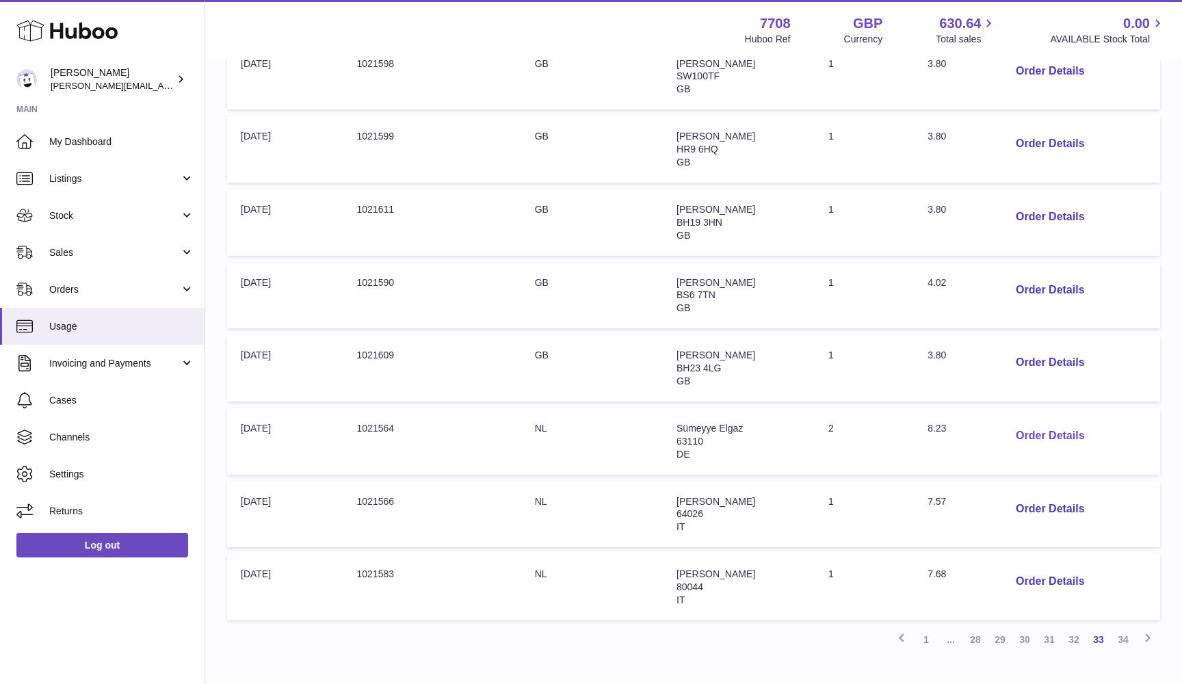
click at [1034, 422] on button "Order Details" at bounding box center [1050, 436] width 90 height 28
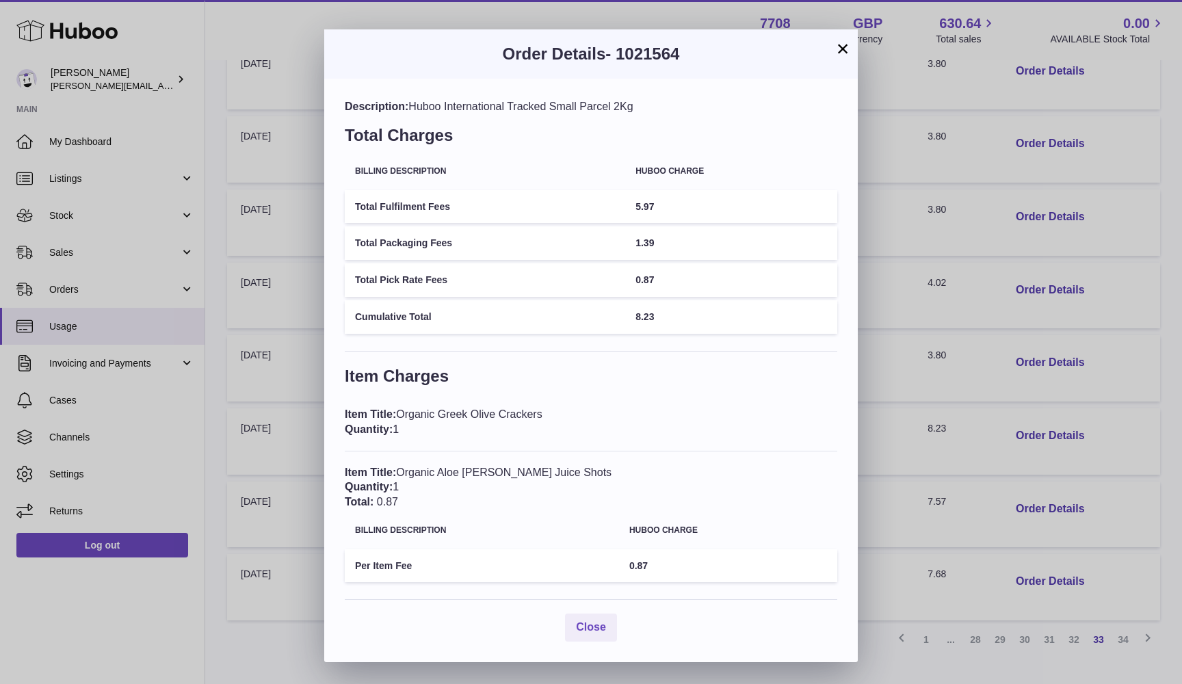
click at [990, 364] on div "× Order Details - 1021564 Description: Huboo International Tracked Small Parcel…" at bounding box center [591, 342] width 1182 height 684
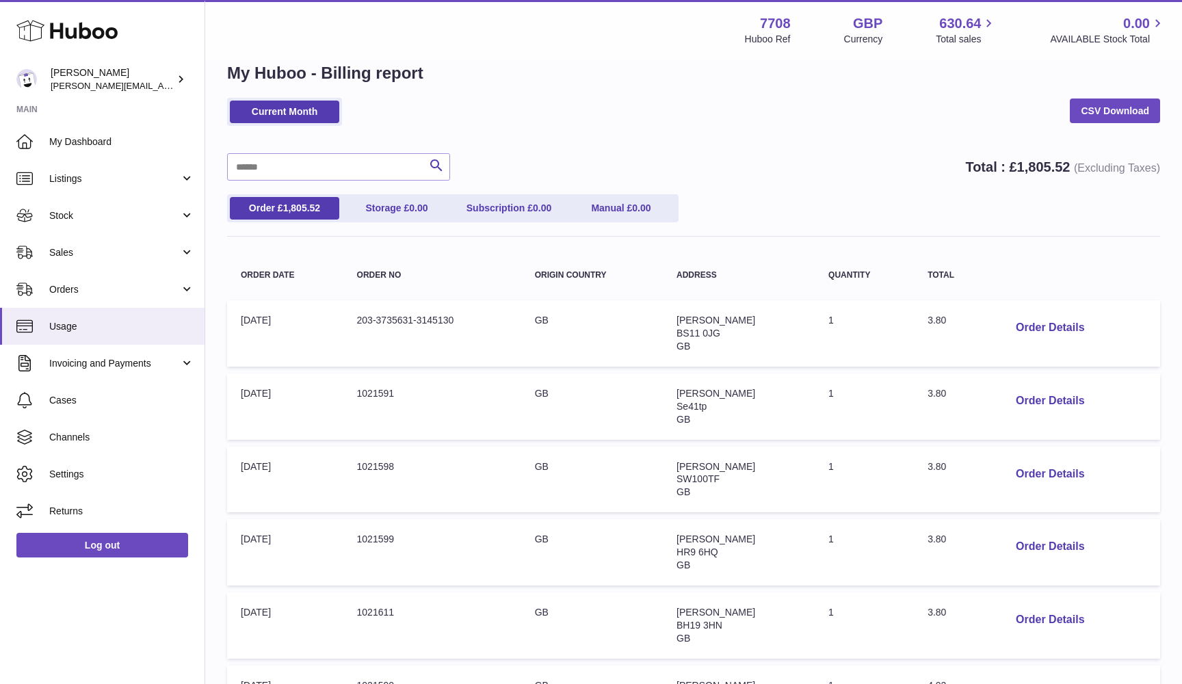
scroll to position [25, 0]
click at [1023, 319] on button "Order Details" at bounding box center [1050, 329] width 90 height 28
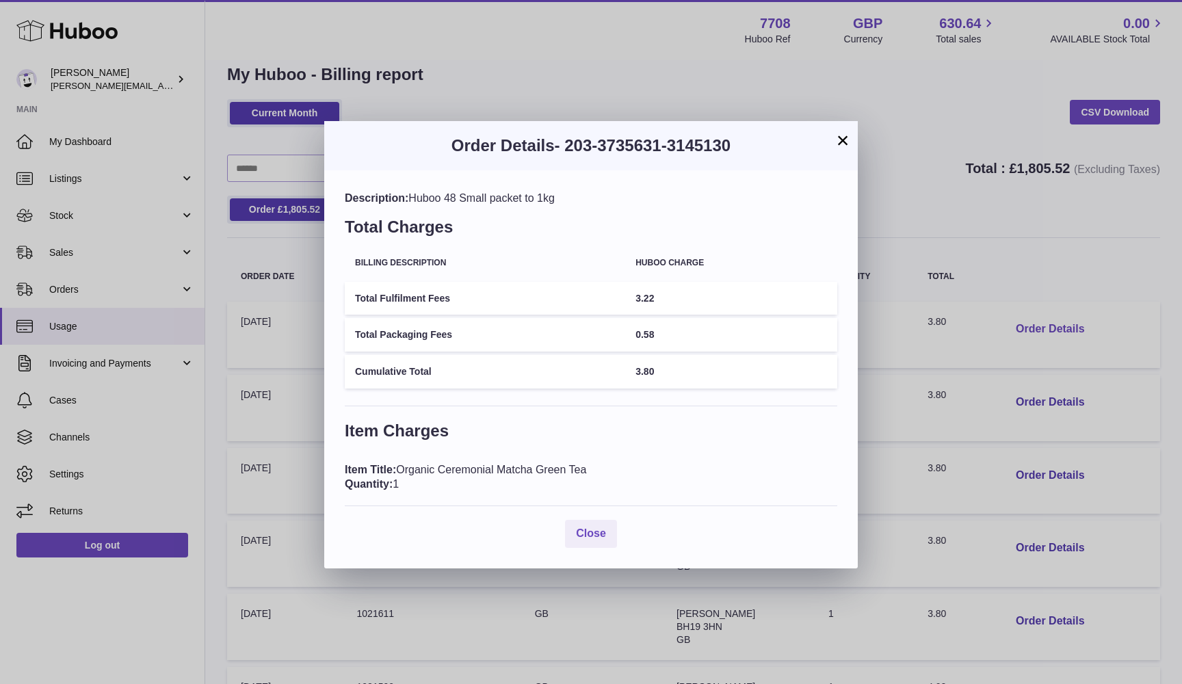
click at [1023, 319] on div "× Order Details - 203-3735631-3145130 Description: Huboo 48 Small packet to 1kg…" at bounding box center [591, 342] width 1182 height 684
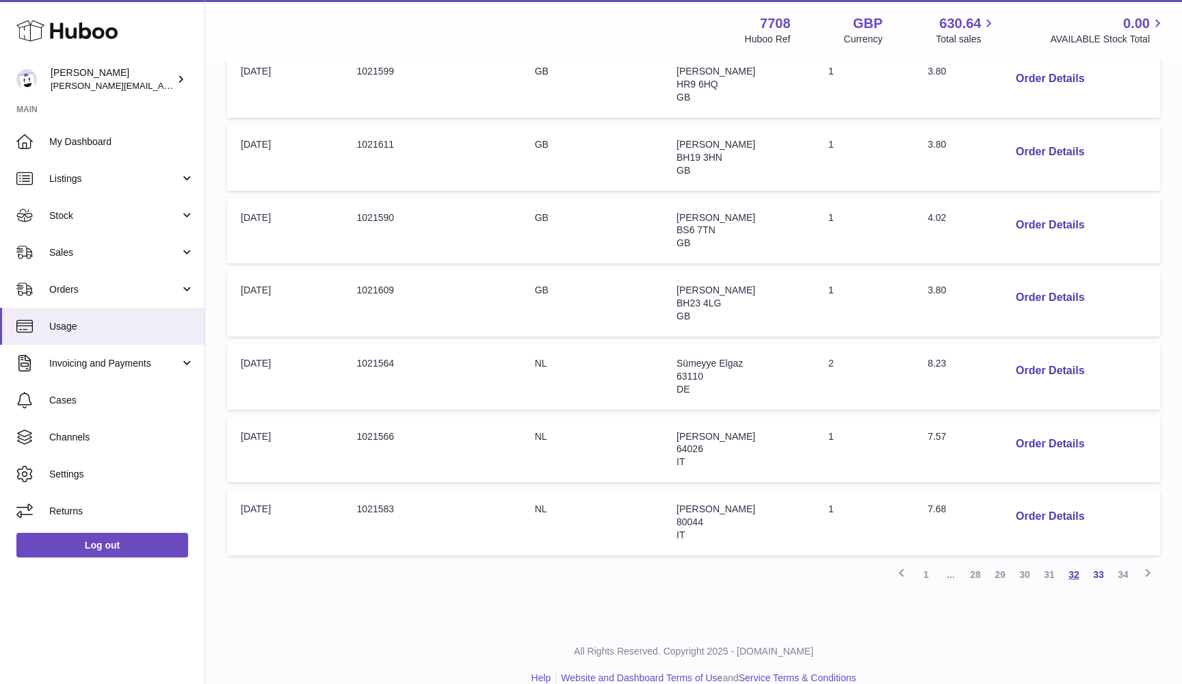
click at [1070, 562] on link "32" at bounding box center [1073, 574] width 25 height 25
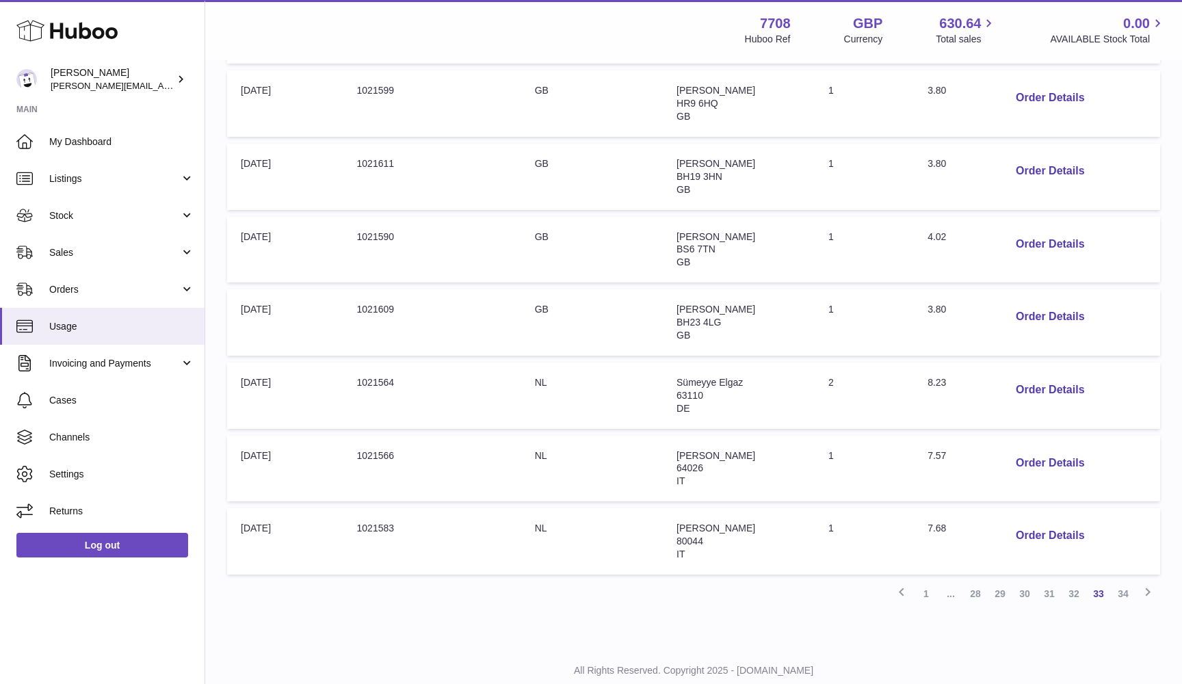
scroll to position [484, 0]
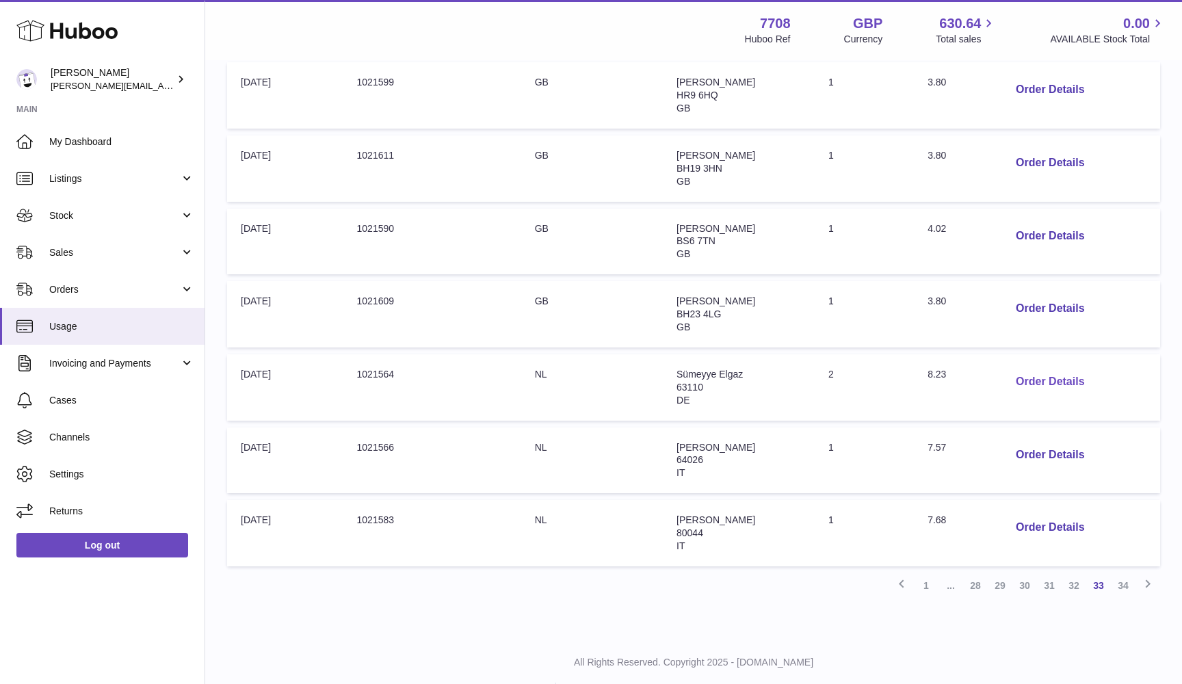
click at [1024, 368] on button "Order Details" at bounding box center [1050, 382] width 90 height 28
click at [1024, 368] on div at bounding box center [591, 342] width 1182 height 684
click at [1074, 573] on link "32" at bounding box center [1073, 585] width 25 height 25
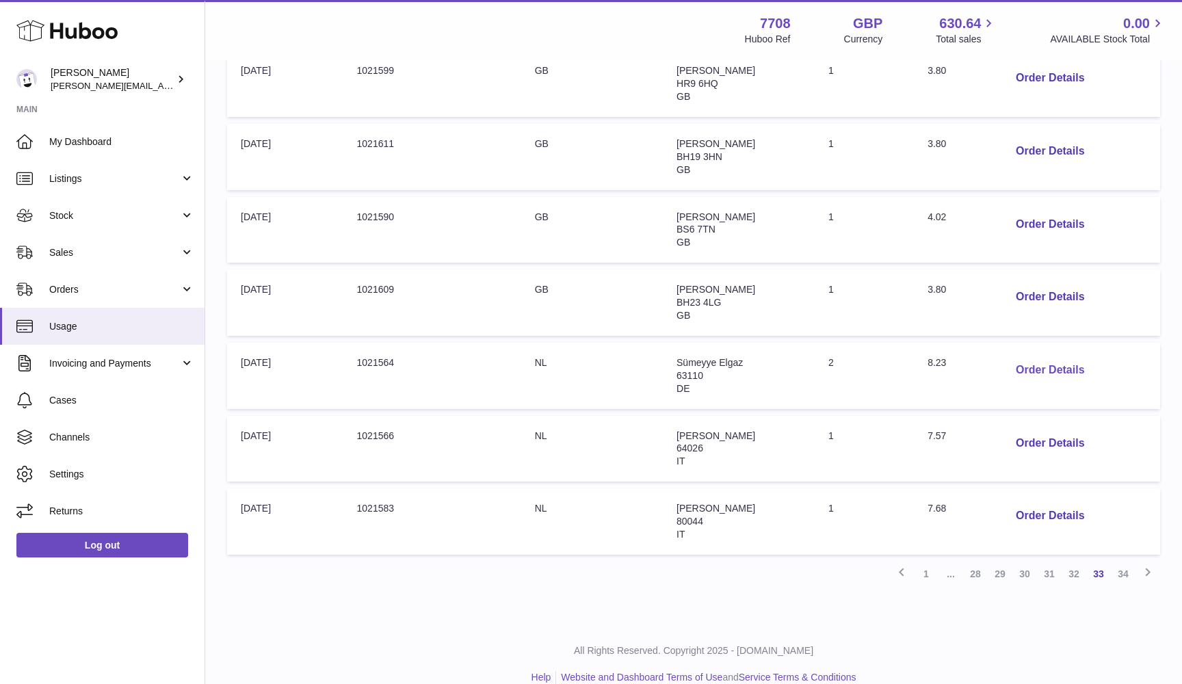
scroll to position [494, 0]
click at [1028, 358] on button "Order Details" at bounding box center [1050, 371] width 90 height 28
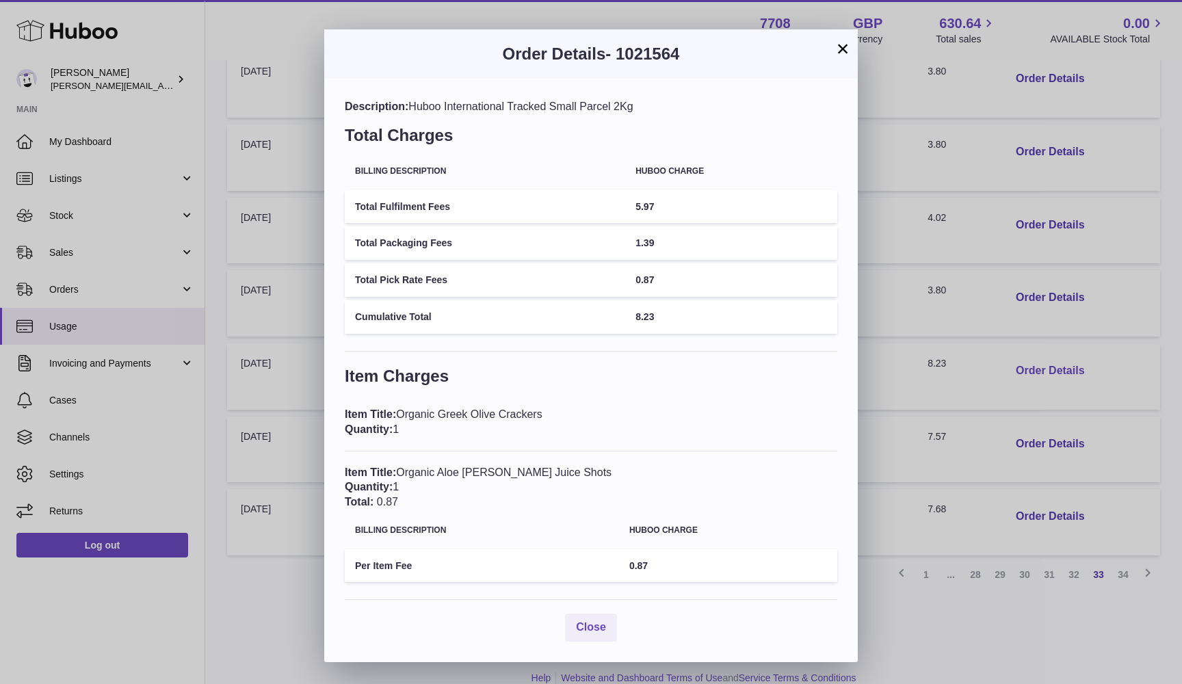
click at [1028, 358] on div "× Order Details - 1021564 Description: Huboo International Tracked Small Parcel…" at bounding box center [591, 342] width 1182 height 684
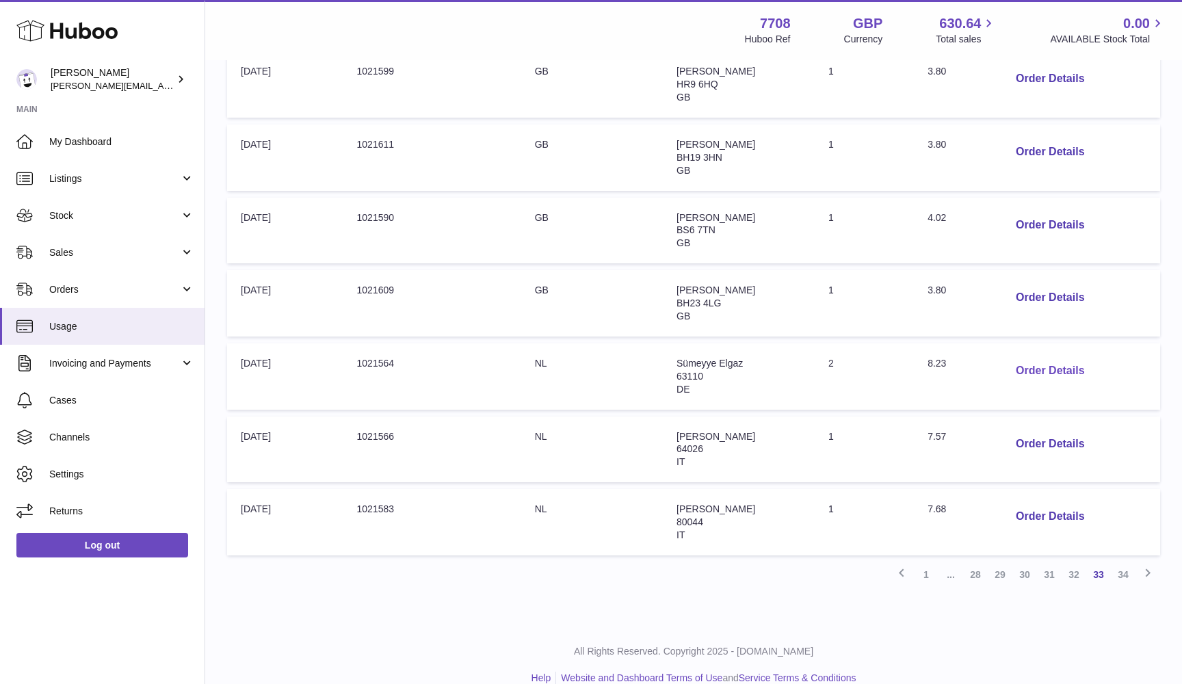
click at [1028, 358] on button "Order Details" at bounding box center [1050, 371] width 90 height 28
click at [1028, 358] on div at bounding box center [591, 342] width 1182 height 684
click at [1072, 562] on link "32" at bounding box center [1073, 574] width 25 height 25
click at [1068, 562] on link "32" at bounding box center [1073, 574] width 25 height 25
click at [1070, 562] on link "32" at bounding box center [1073, 574] width 25 height 25
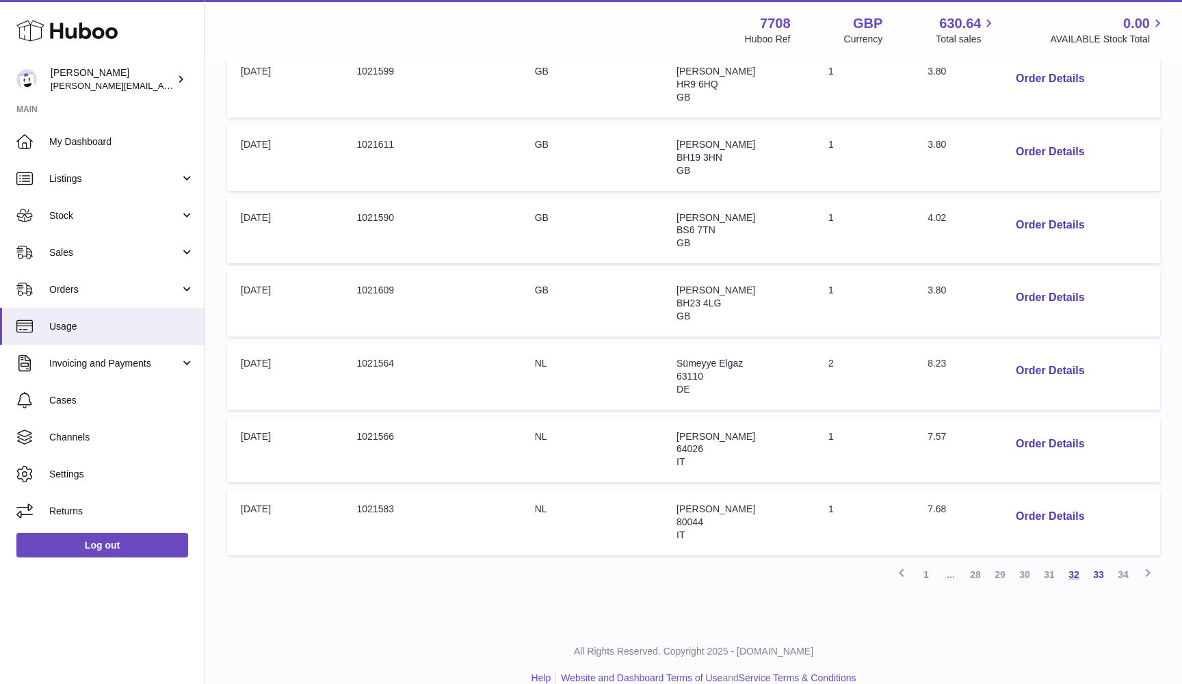
click at [1071, 562] on link "32" at bounding box center [1073, 574] width 25 height 25
click at [1046, 562] on link "31" at bounding box center [1049, 574] width 25 height 25
click at [1071, 562] on link "32" at bounding box center [1073, 574] width 25 height 25
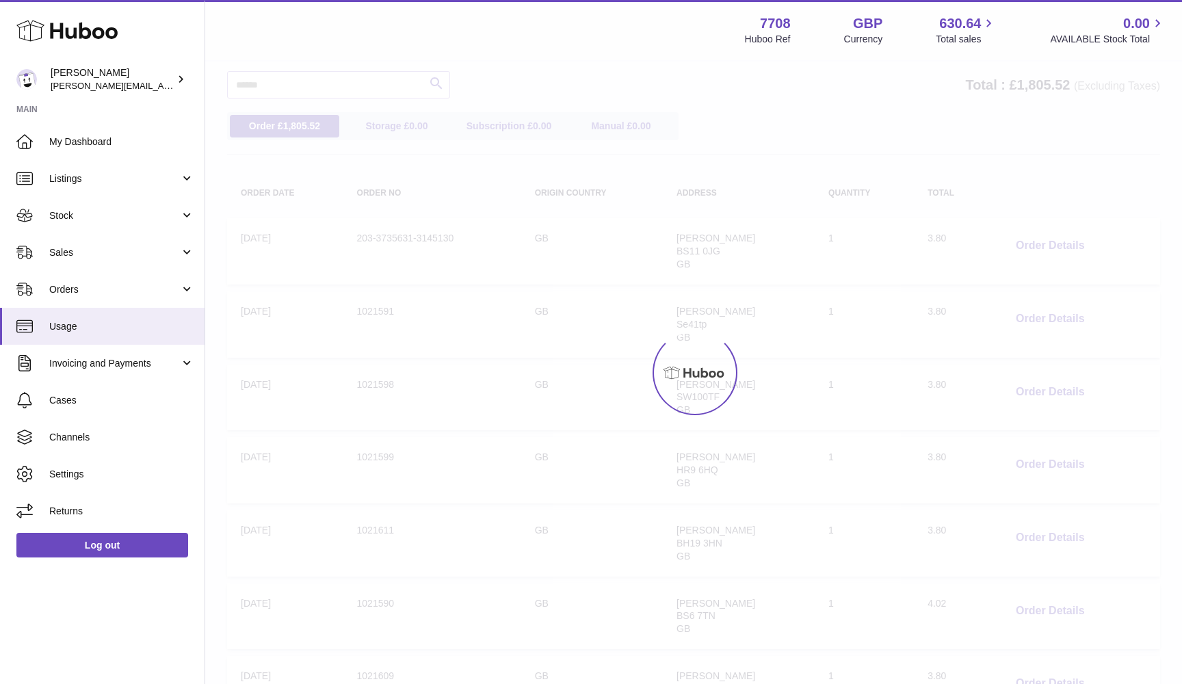
scroll to position [62, 0]
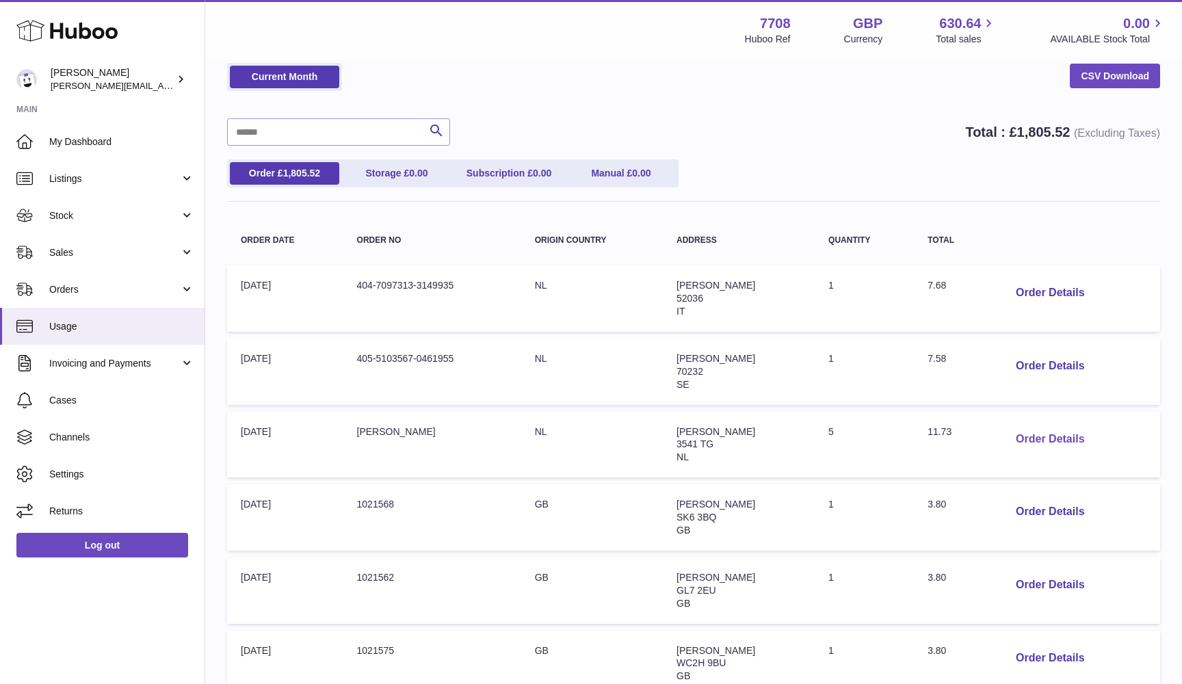
click at [1056, 438] on button "Order Details" at bounding box center [1050, 439] width 90 height 28
click at [1037, 380] on div "× Order Details - ALBERT SERWETA Description: Huboo 48 Hour Domestic Fully Trac…" at bounding box center [591, 301] width 1182 height 782
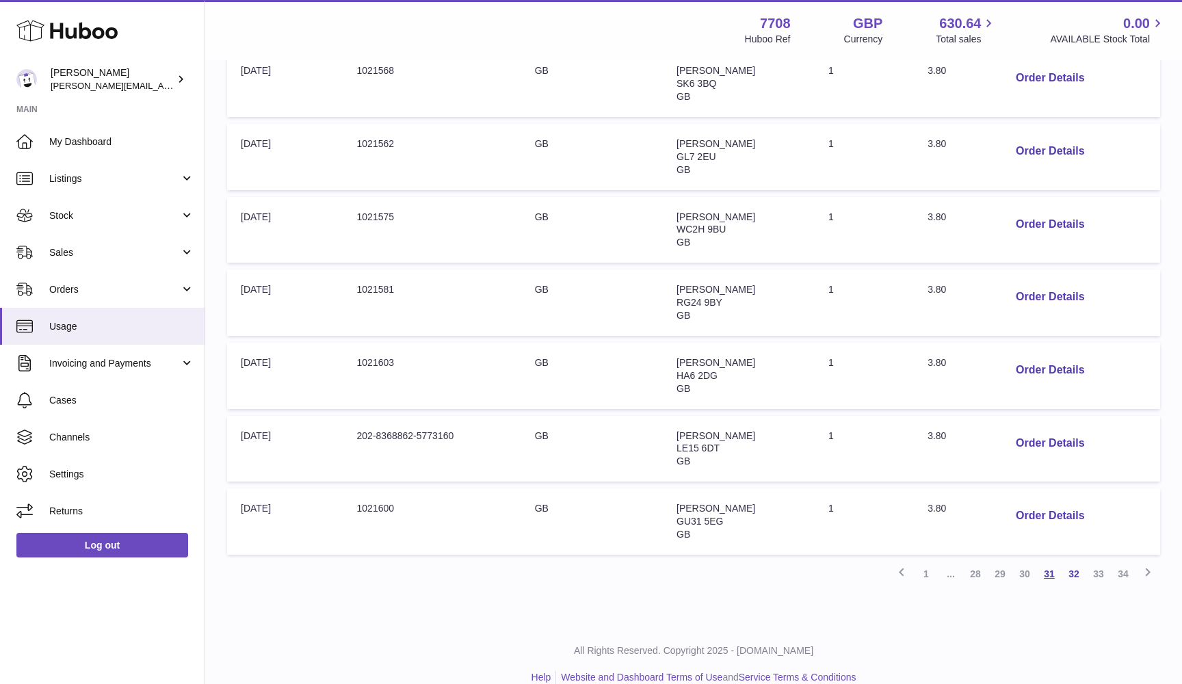
scroll to position [494, 0]
click at [1049, 562] on link "31" at bounding box center [1049, 574] width 25 height 25
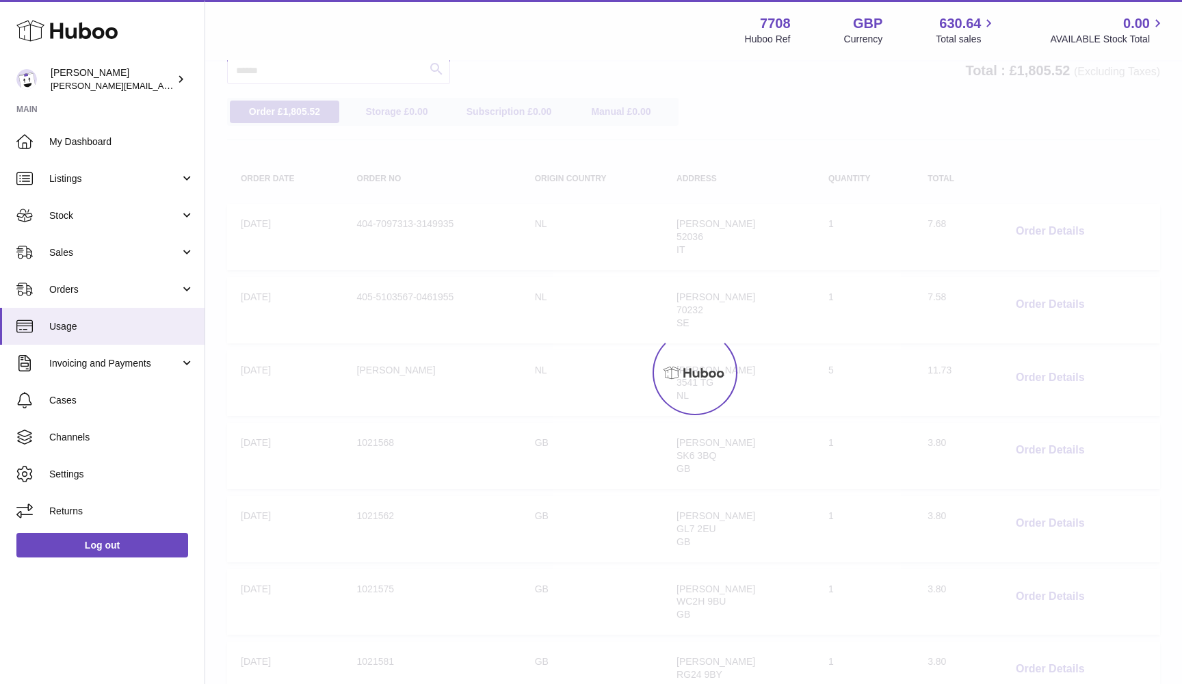
scroll to position [62, 0]
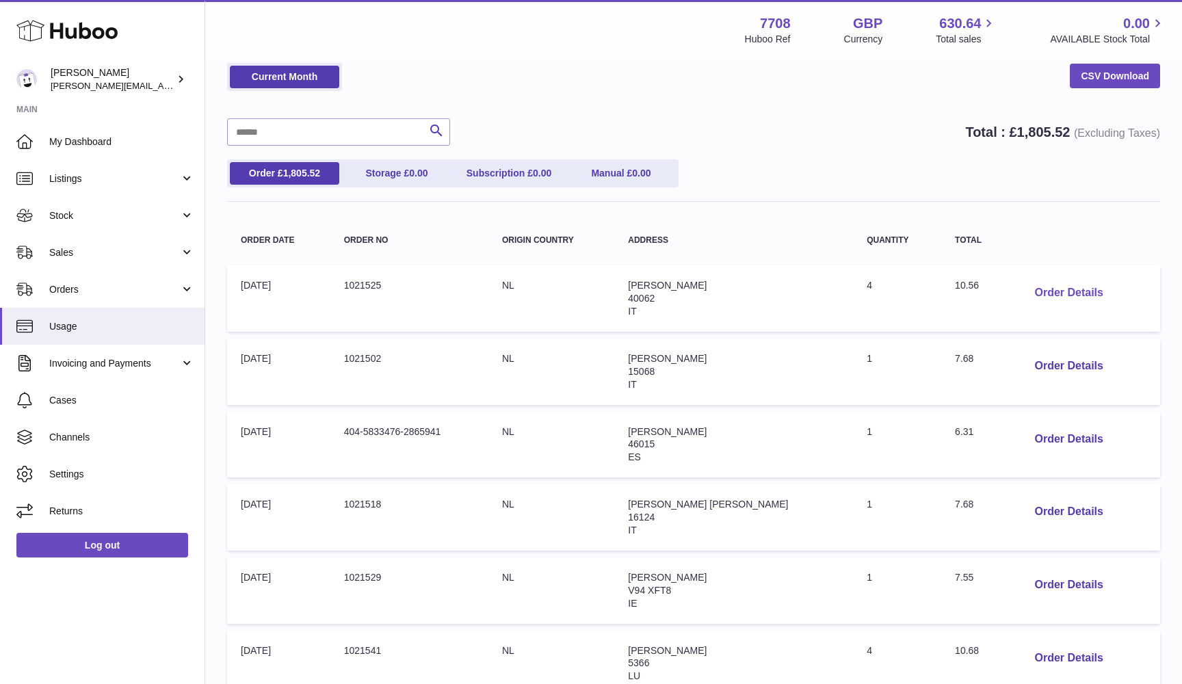
click at [1048, 297] on button "Order Details" at bounding box center [1068, 293] width 90 height 28
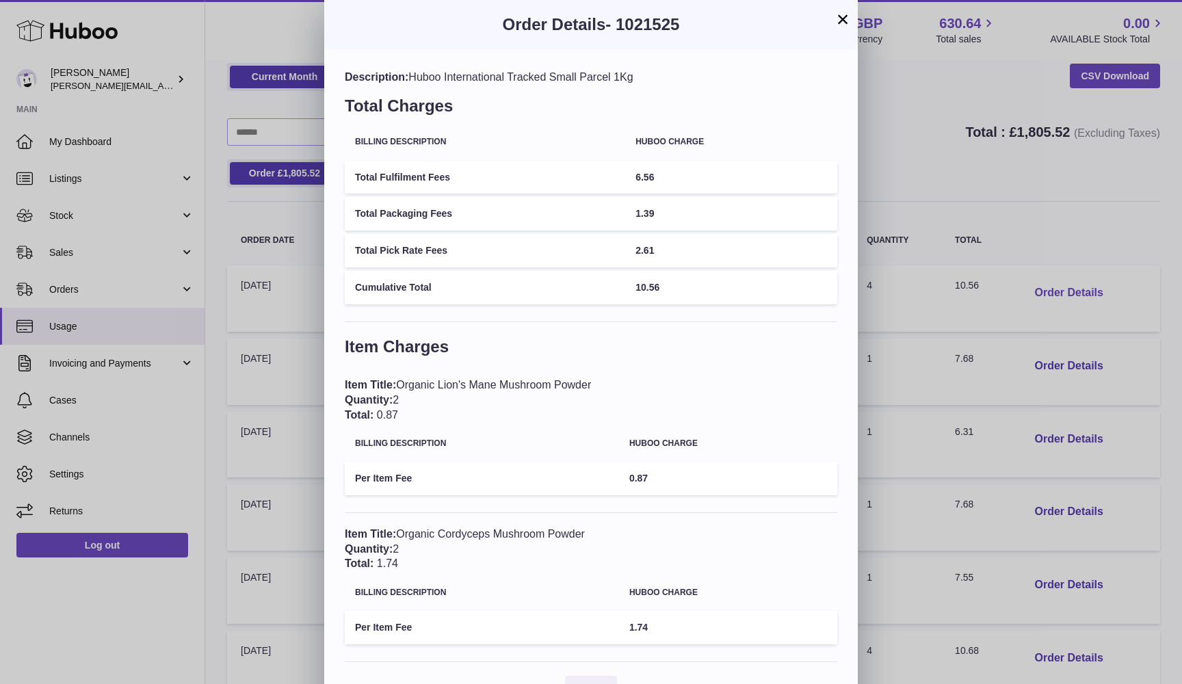
click at [1048, 297] on div "× Order Details - 1021525 Description: Huboo International Tracked Small Parcel…" at bounding box center [591, 362] width 1182 height 724
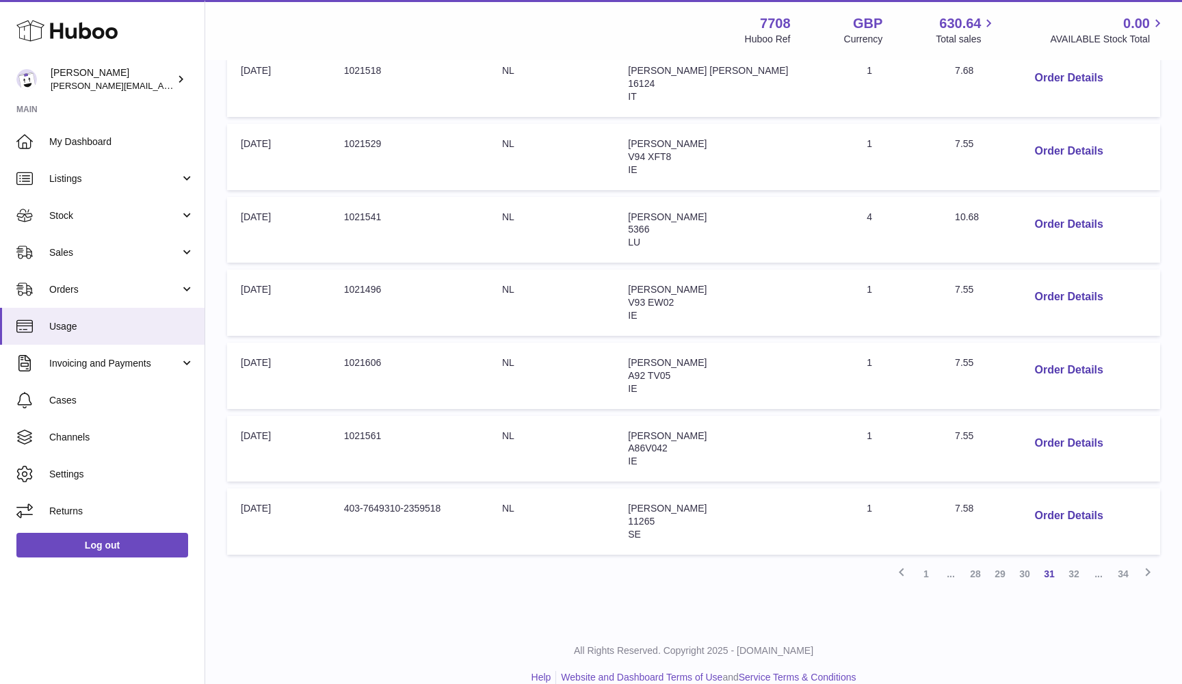
scroll to position [494, 0]
click at [1022, 562] on link "30" at bounding box center [1024, 574] width 25 height 25
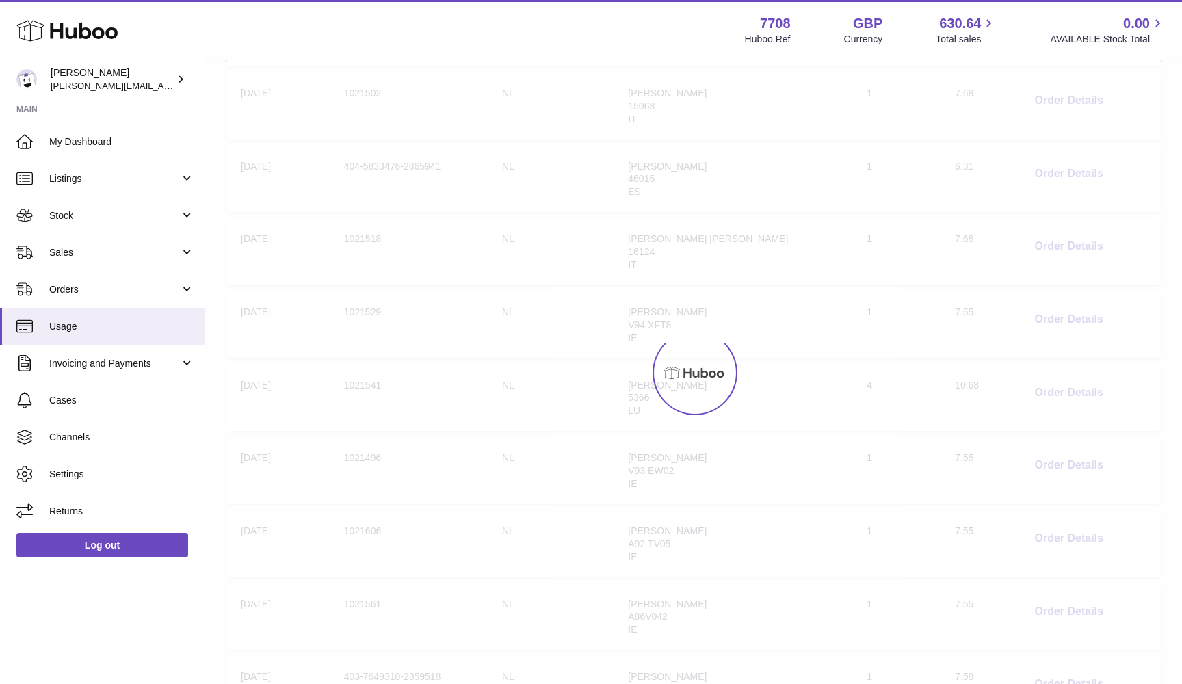
scroll to position [62, 0]
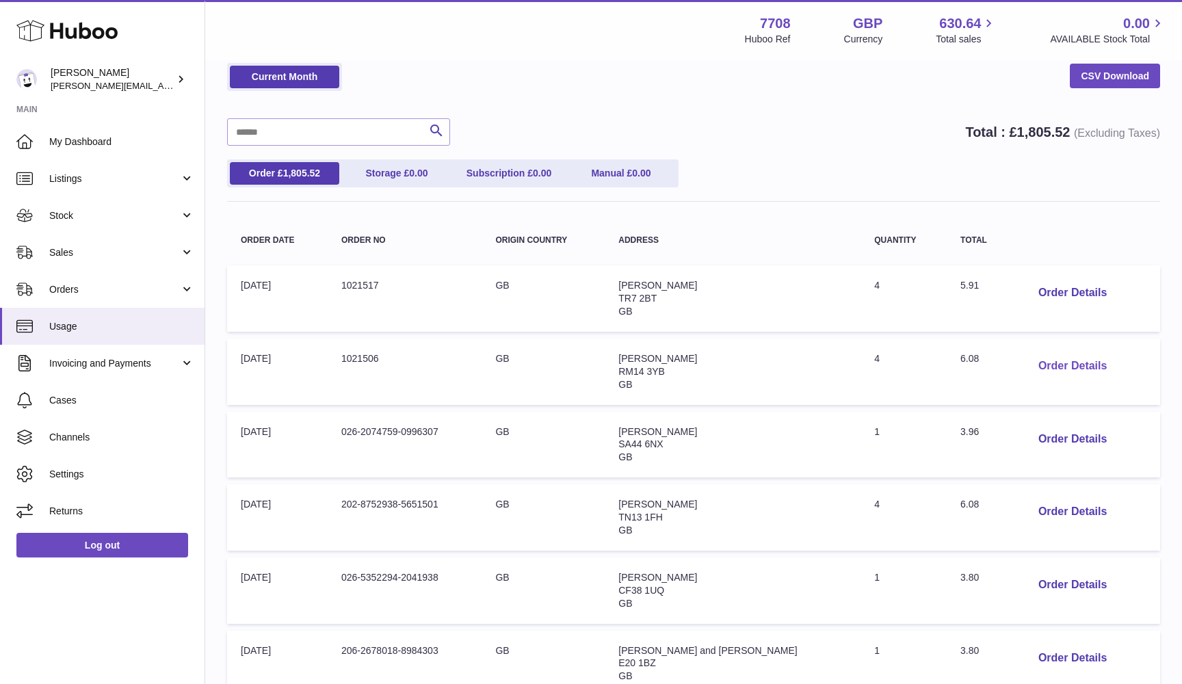
click at [1050, 354] on button "Order Details" at bounding box center [1072, 366] width 90 height 28
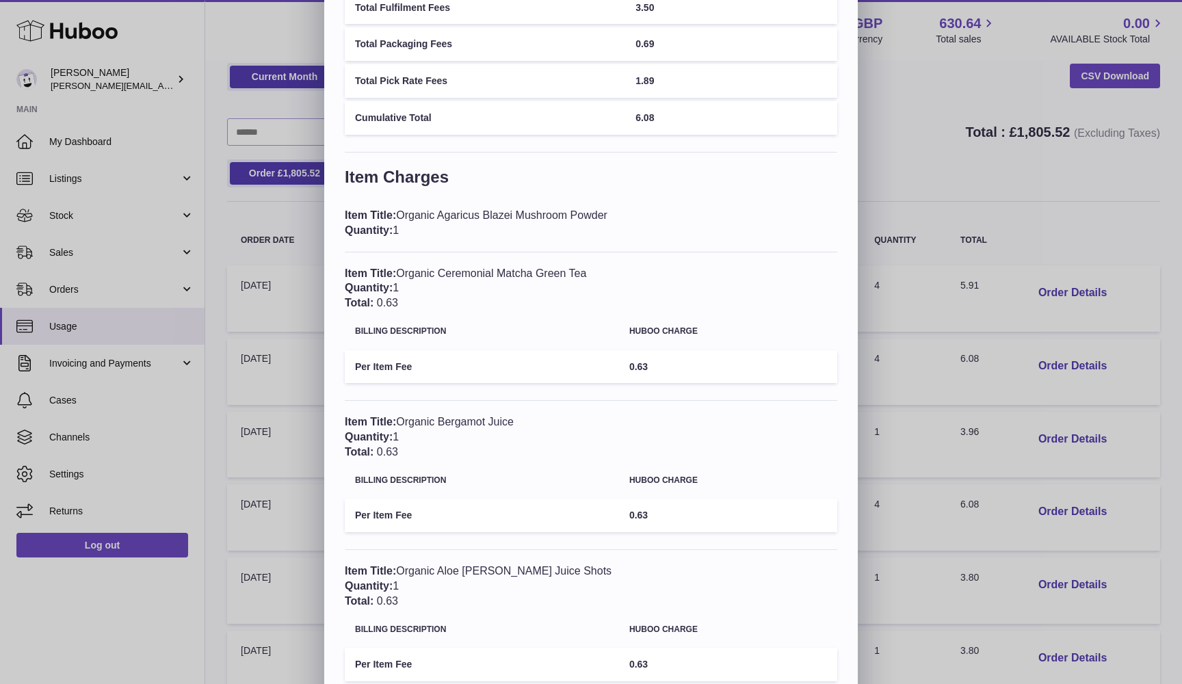
scroll to position [172, 0]
click at [994, 472] on div "× Order Details - 1021506 Description: Huboo 48 Tracked Medium parcel to 5kg To…" at bounding box center [591, 293] width 1182 height 931
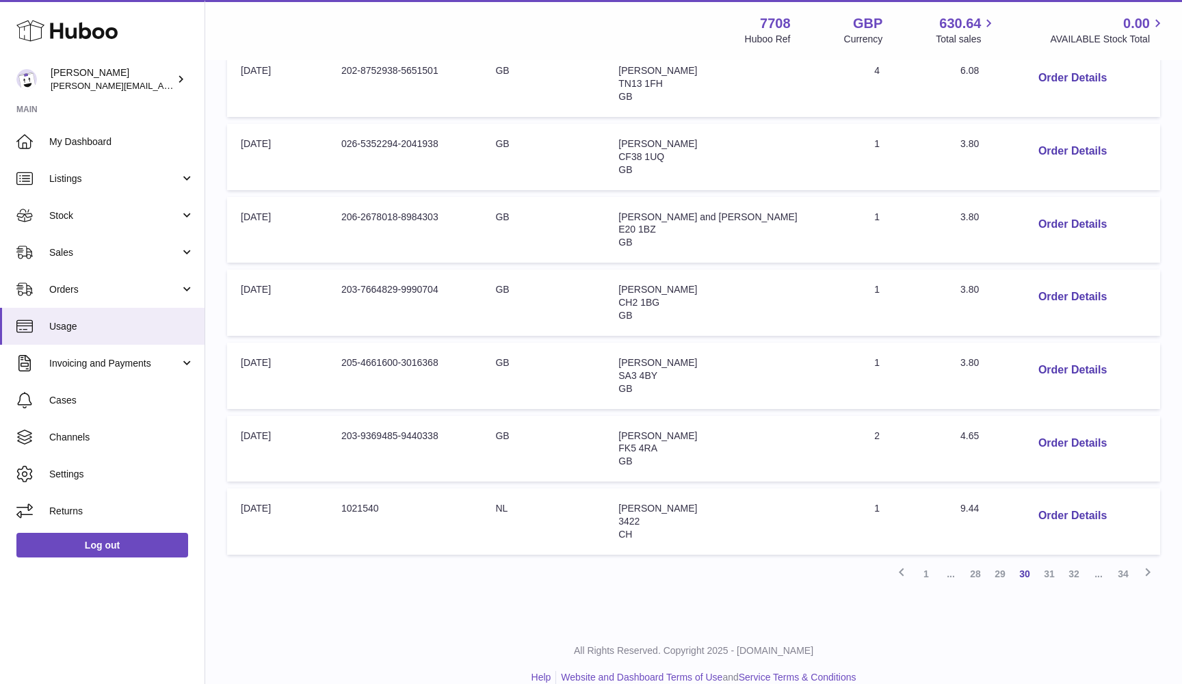
scroll to position [494, 0]
click at [1048, 430] on button "Order Details" at bounding box center [1072, 444] width 90 height 28
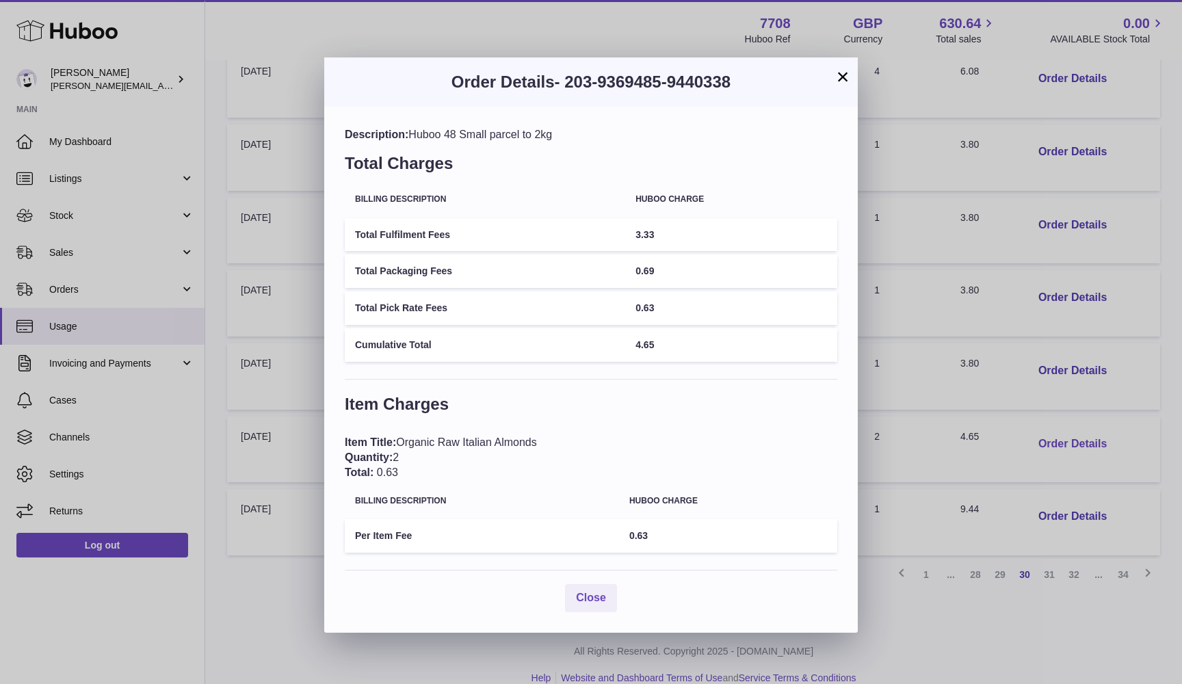
click at [1048, 423] on div "× Order Details - 203-9369485-9440338 Description: Huboo 48 Small parcel to 2kg…" at bounding box center [591, 342] width 1182 height 684
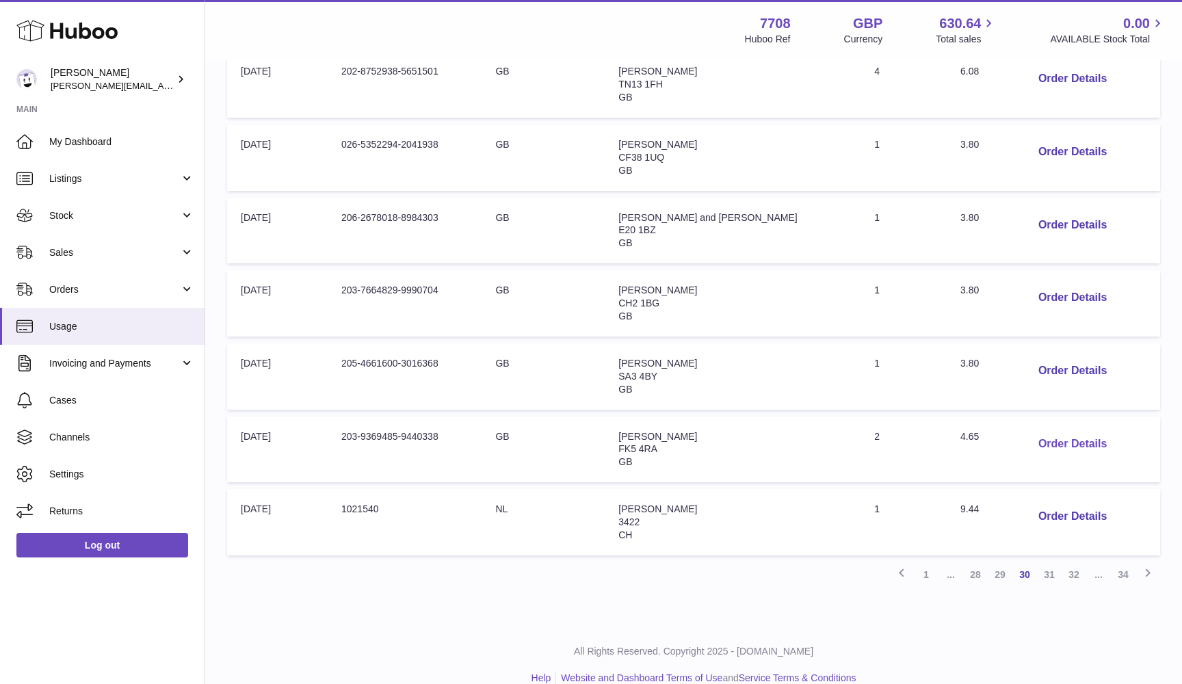
click at [1048, 430] on button "Order Details" at bounding box center [1072, 444] width 90 height 28
click at [999, 548] on div at bounding box center [591, 342] width 1182 height 684
click at [999, 562] on link "29" at bounding box center [1000, 574] width 25 height 25
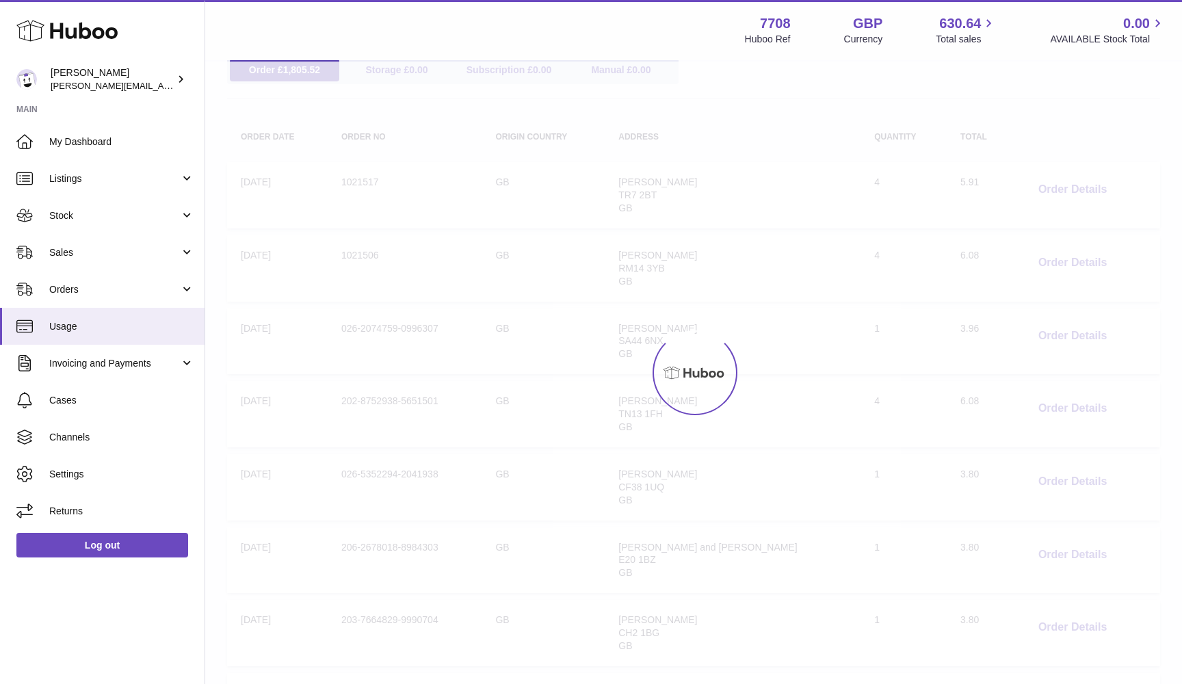
scroll to position [62, 0]
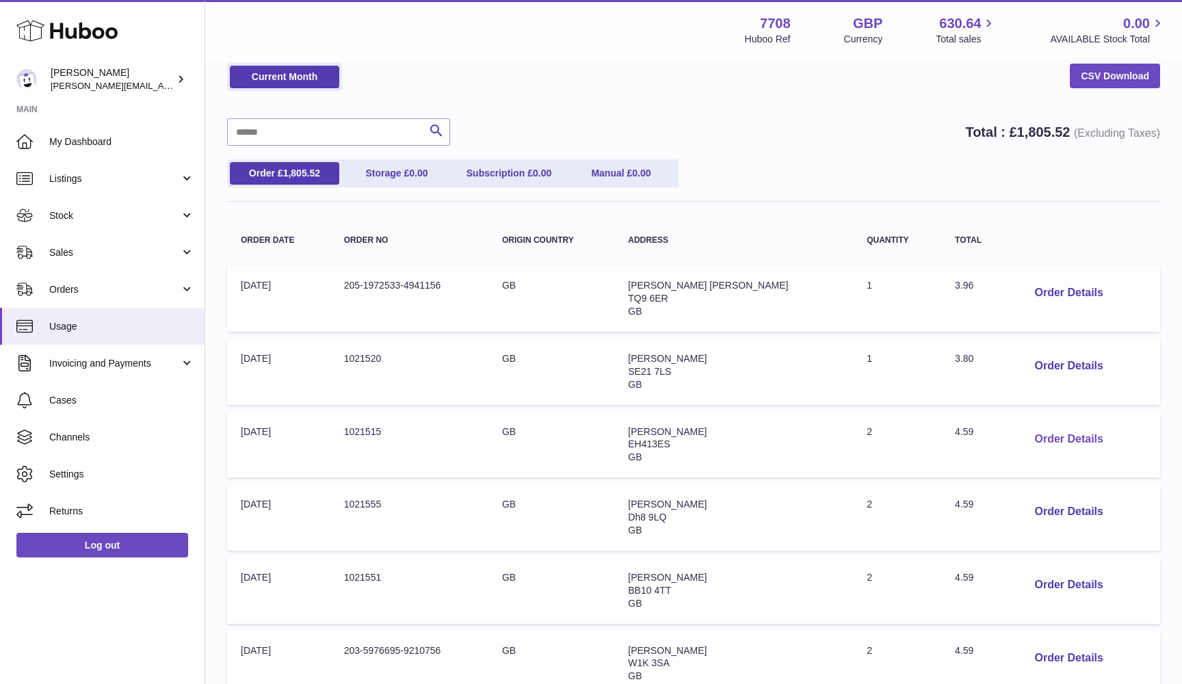
click at [1035, 434] on button "Order Details" at bounding box center [1068, 439] width 90 height 28
click at [1035, 434] on div at bounding box center [591, 342] width 1182 height 684
click at [1058, 513] on button "Order Details" at bounding box center [1068, 512] width 90 height 28
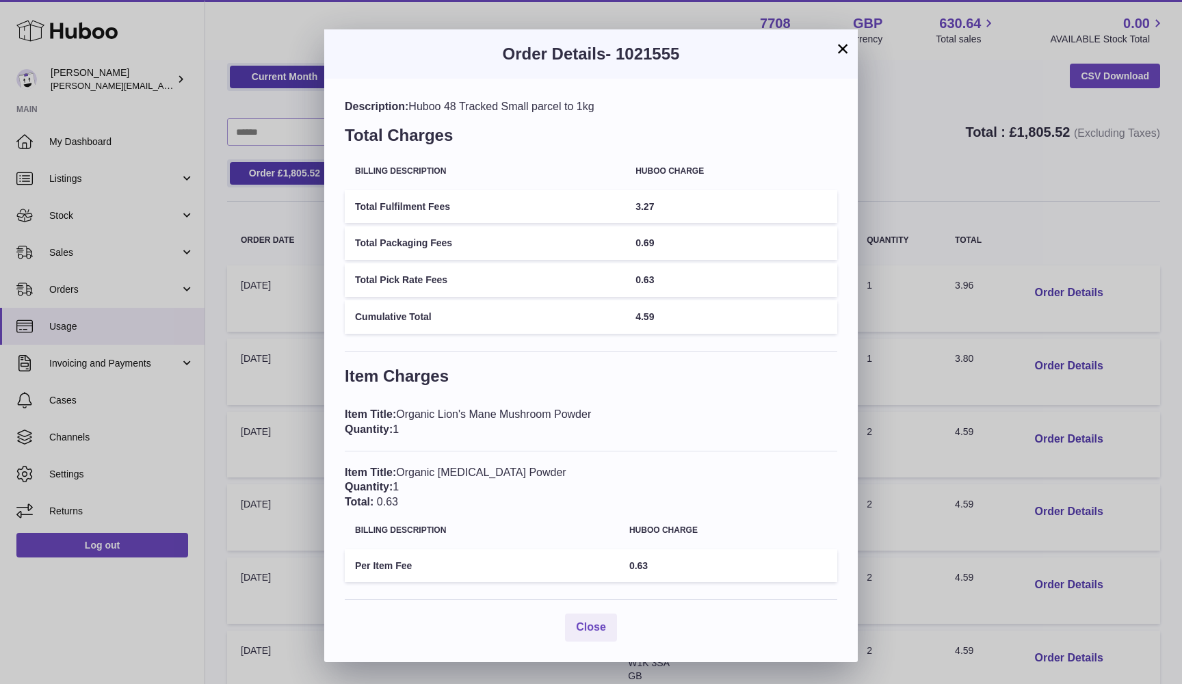
click at [1057, 512] on div "× Order Details - 1021555 Description: Huboo 48 Tracked Small parcel to 1kg Tot…" at bounding box center [591, 342] width 1182 height 684
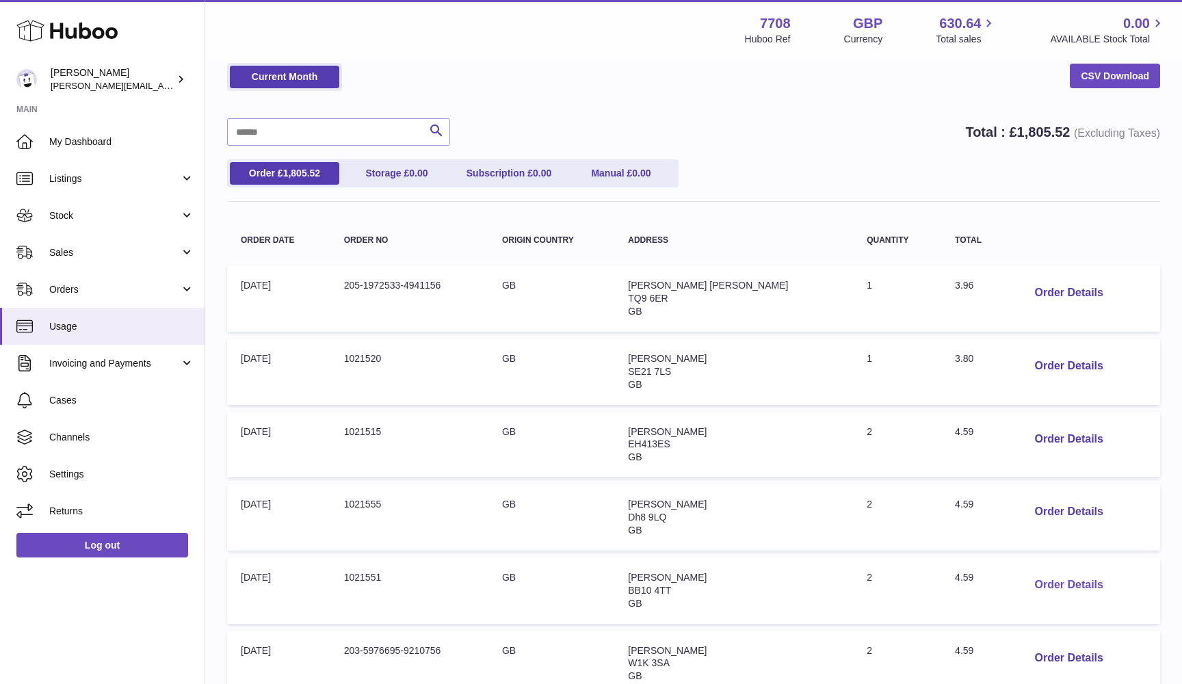
click at [1055, 571] on button "Order Details" at bounding box center [1068, 585] width 90 height 28
click at [1055, 570] on div "× Order Details - 1021551 Description: Huboo 48 Tracked Small parcel to 1kg Tot…" at bounding box center [591, 342] width 1182 height 684
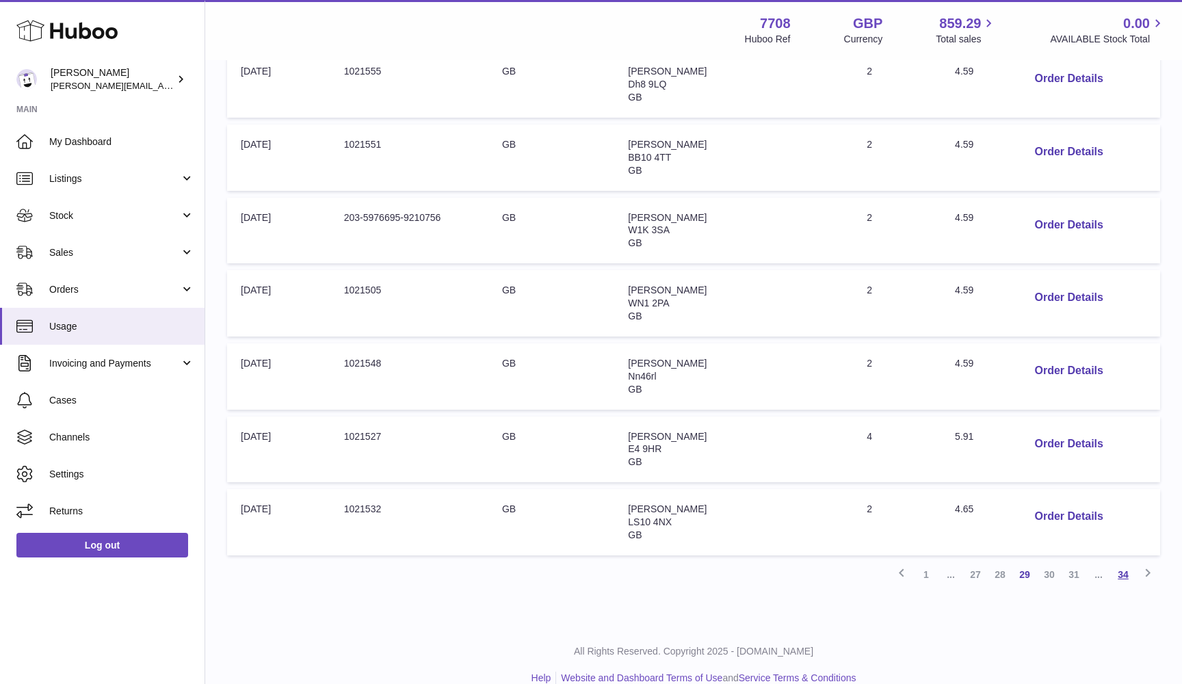
click at [1121, 562] on link "34" at bounding box center [1123, 574] width 25 height 25
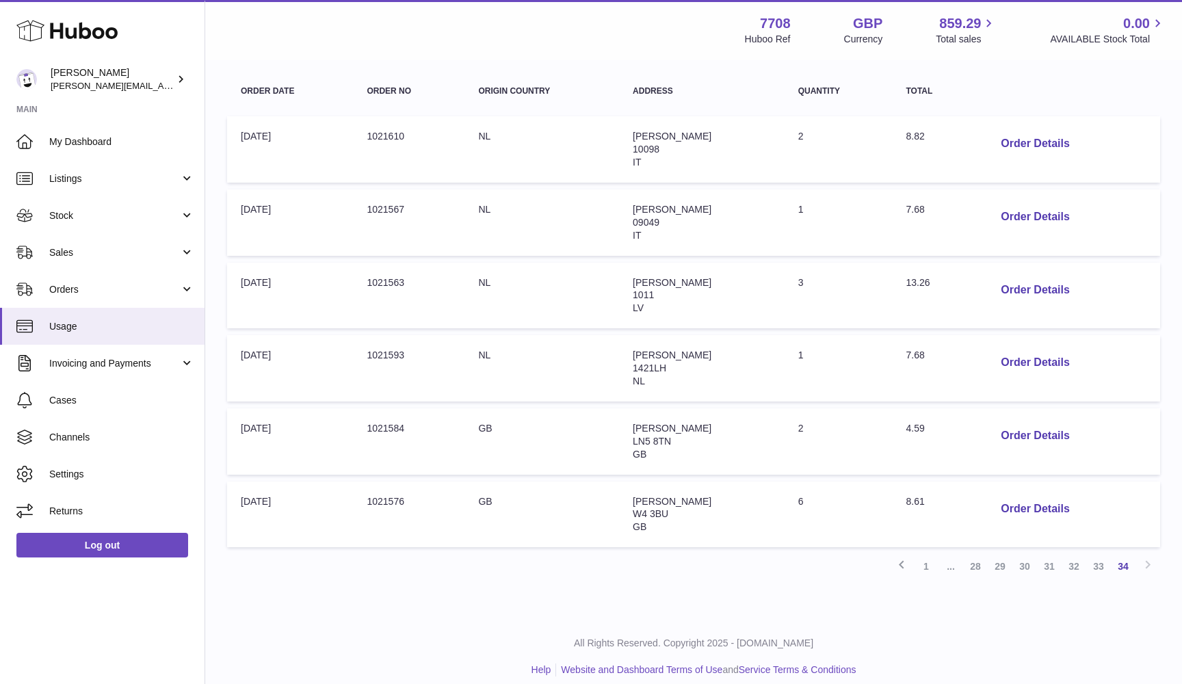
scroll to position [210, 0]
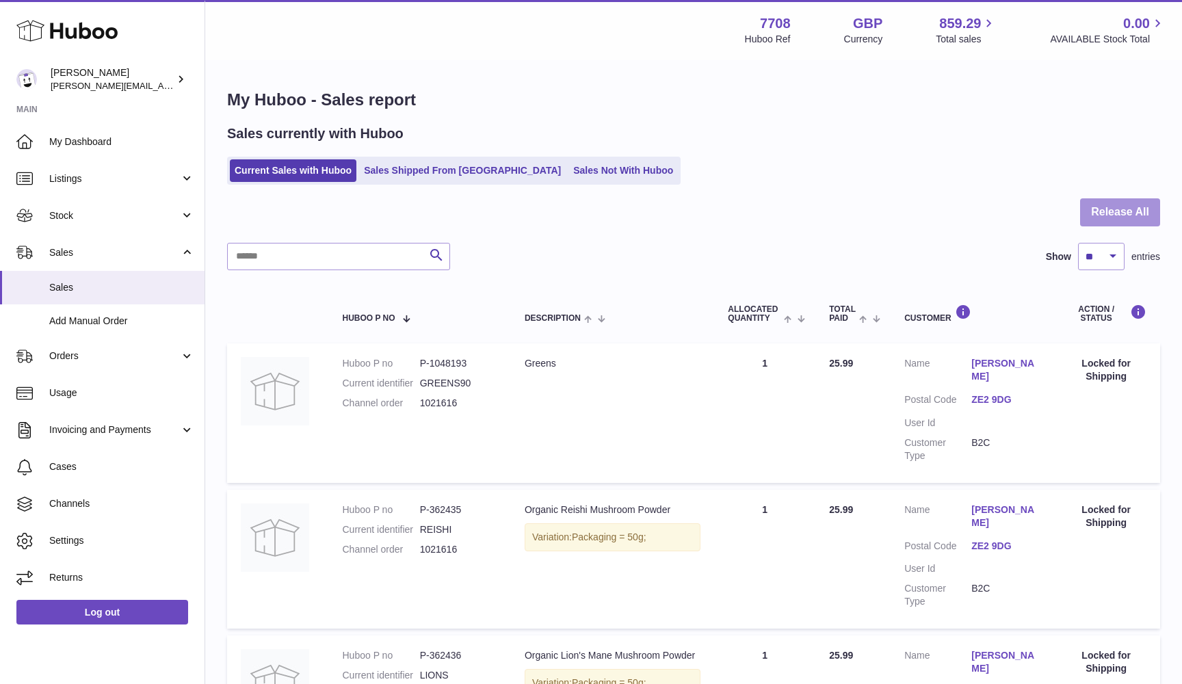
click at [1113, 220] on button "Release All" at bounding box center [1120, 212] width 80 height 28
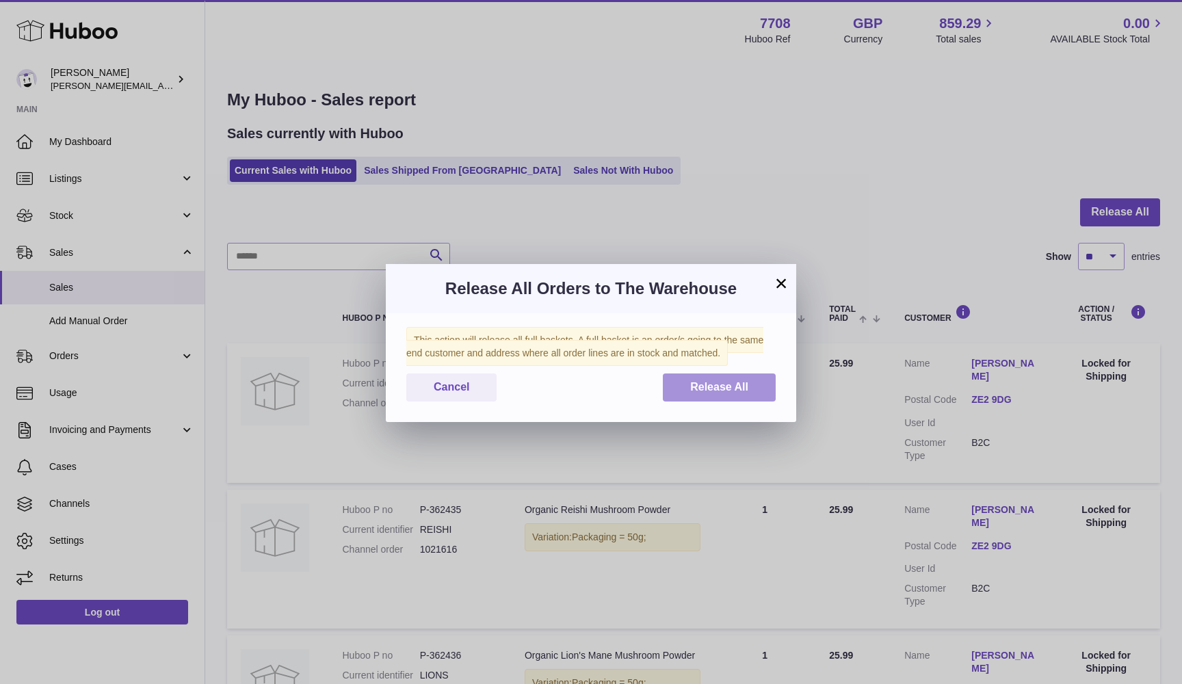
click at [708, 397] on button "Release All" at bounding box center [719, 387] width 113 height 28
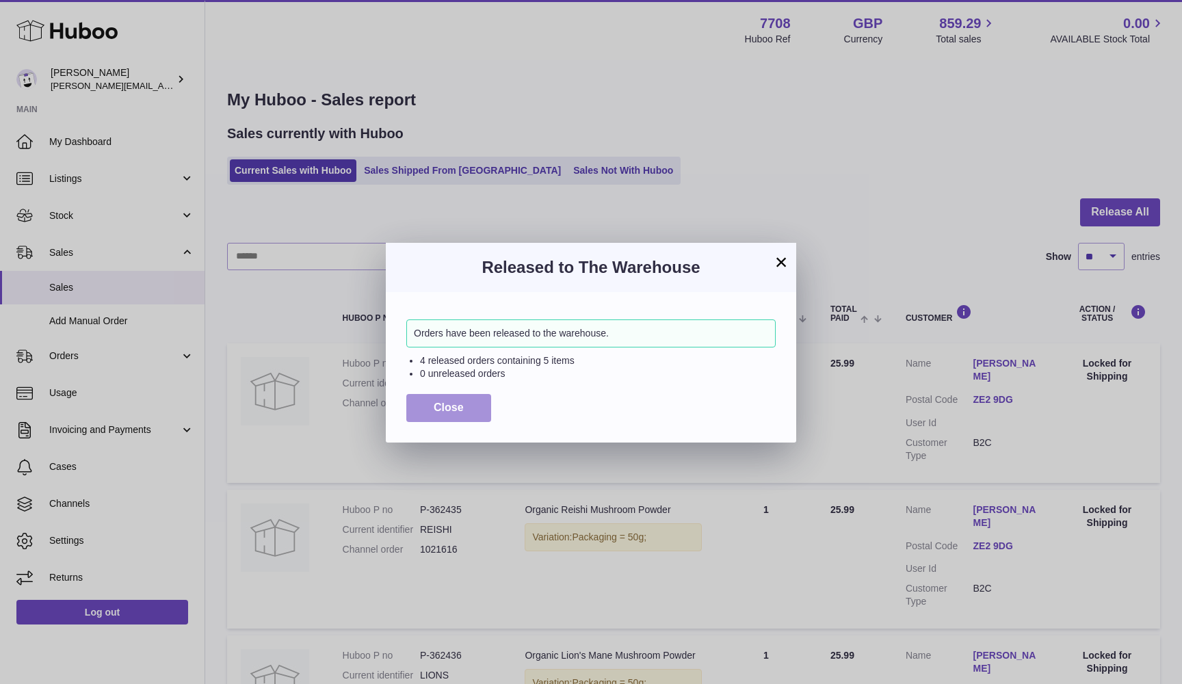
click at [467, 409] on button "Close" at bounding box center [448, 408] width 85 height 28
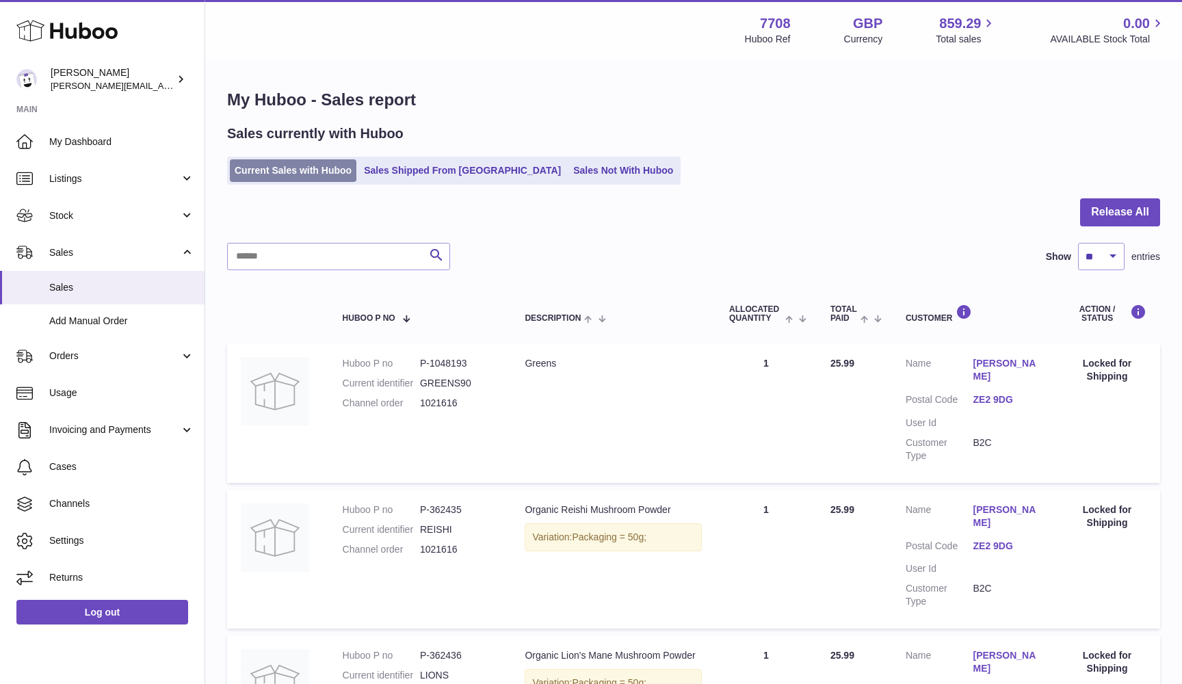
click at [324, 177] on link "Current Sales with Huboo" at bounding box center [293, 170] width 127 height 23
